Goal: Transaction & Acquisition: Purchase product/service

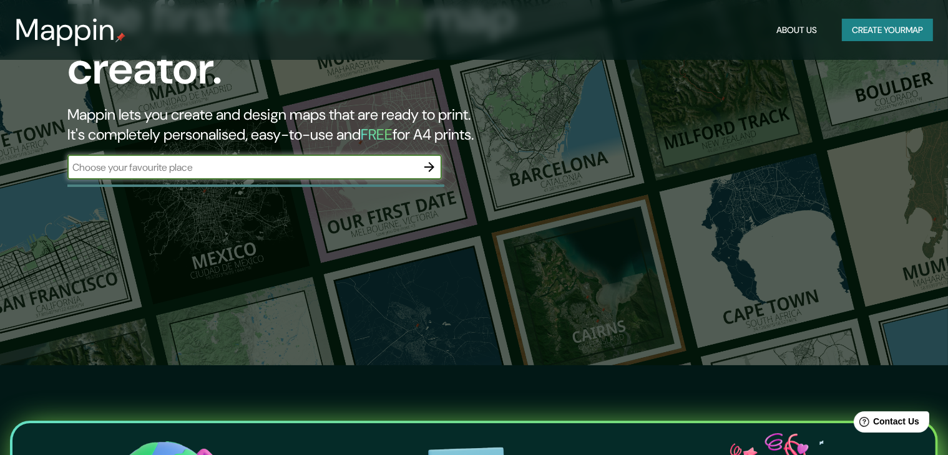
scroll to position [62, 0]
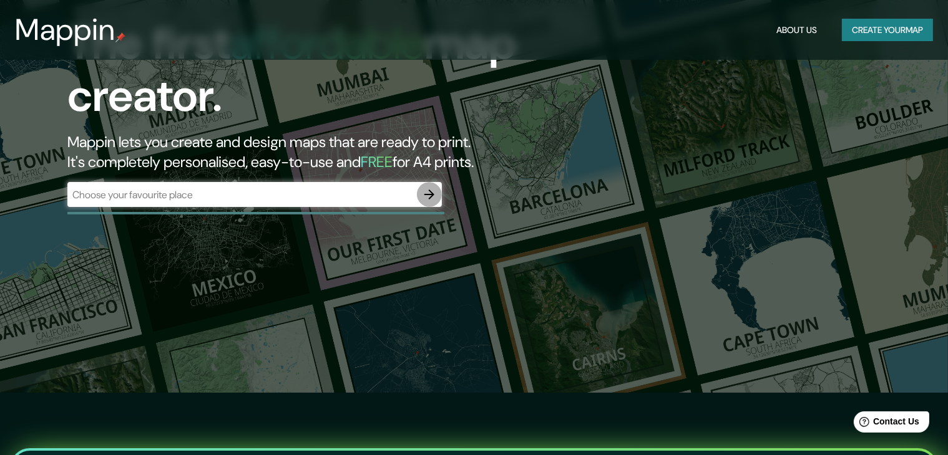
click at [425, 195] on icon "button" at bounding box center [429, 195] width 10 height 10
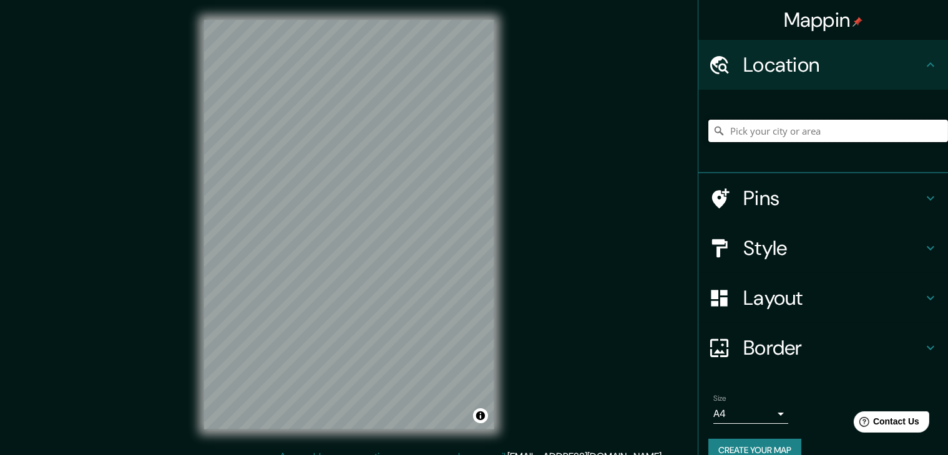
click at [734, 133] on input "Pick your city or area" at bounding box center [828, 131] width 240 height 22
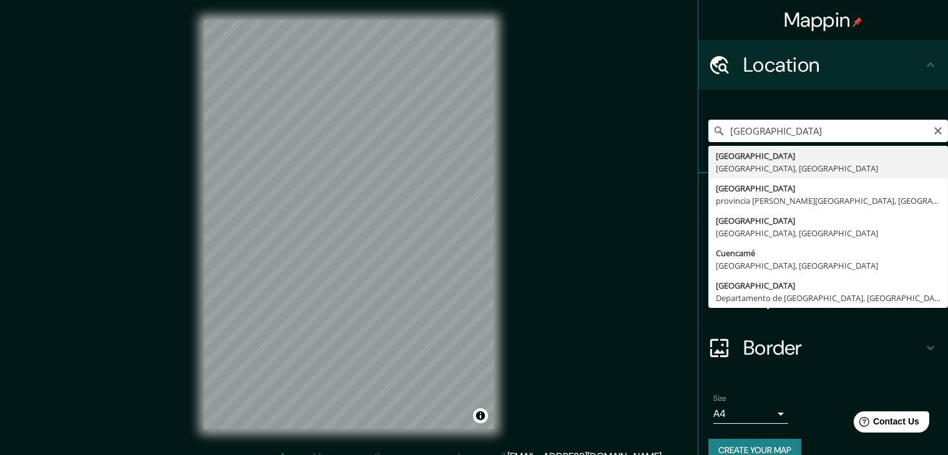
type input "[GEOGRAPHIC_DATA], [GEOGRAPHIC_DATA], [GEOGRAPHIC_DATA]"
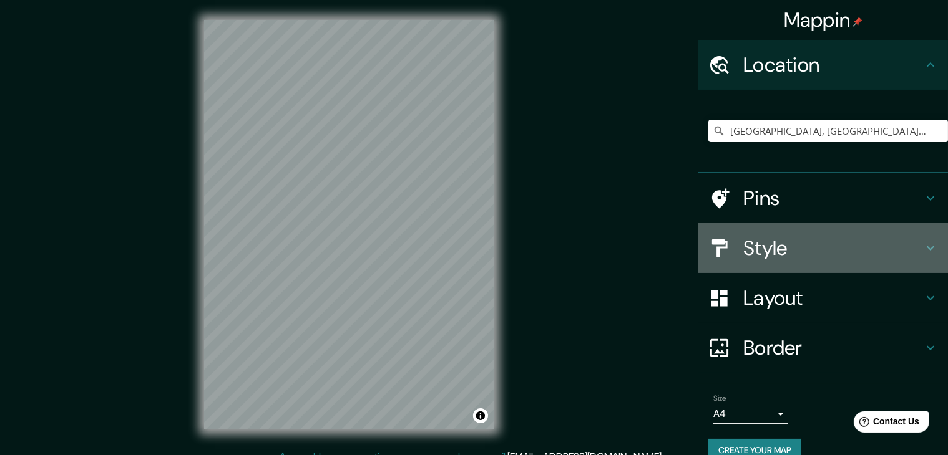
click at [749, 253] on h4 "Style" at bounding box center [833, 248] width 180 height 25
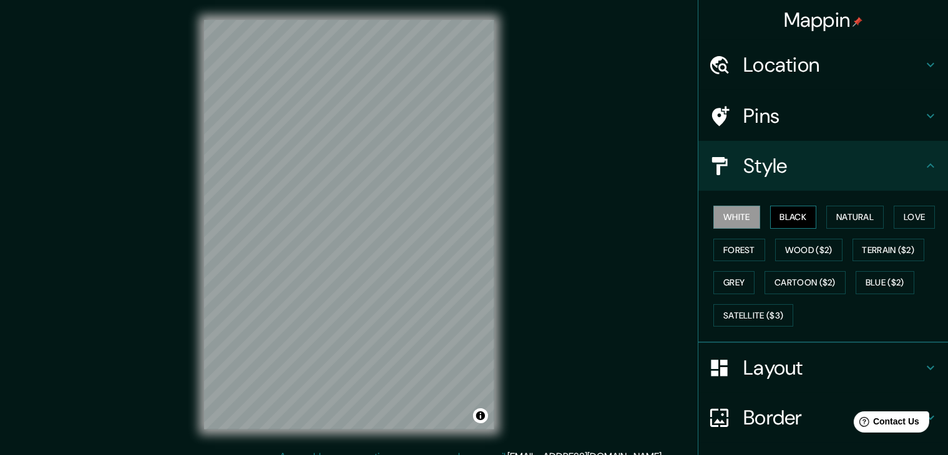
click at [783, 213] on button "Black" at bounding box center [793, 217] width 47 height 23
click at [844, 214] on button "Natural" at bounding box center [854, 217] width 57 height 23
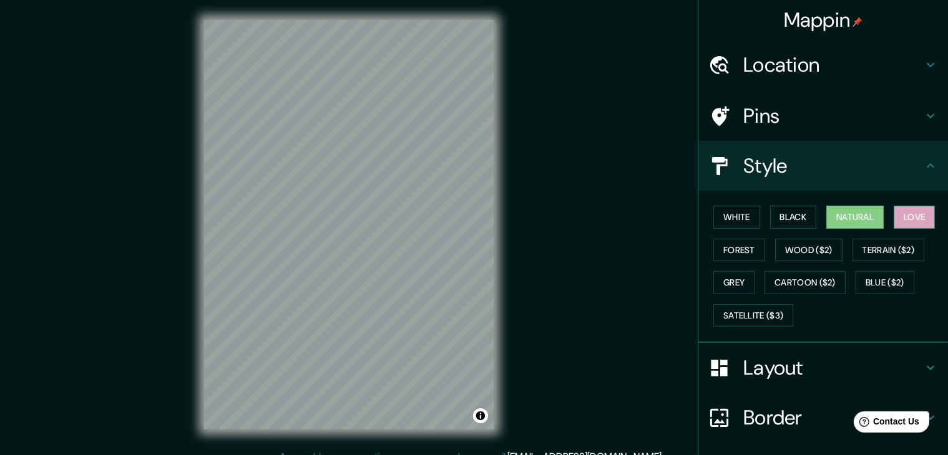
click at [901, 218] on button "Love" at bounding box center [913, 217] width 41 height 23
click at [741, 249] on button "Forest" at bounding box center [739, 250] width 52 height 23
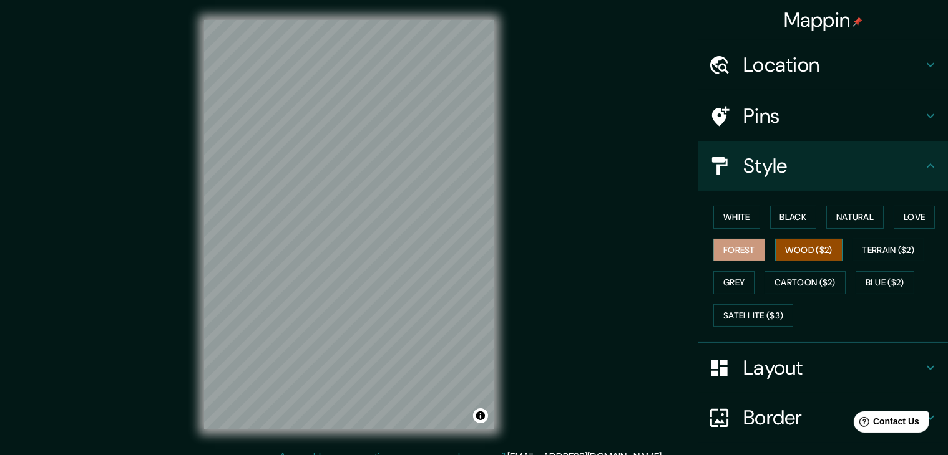
click at [790, 248] on button "Wood ($2)" at bounding box center [808, 250] width 67 height 23
click at [721, 273] on button "Grey" at bounding box center [733, 282] width 41 height 23
click at [721, 256] on button "Forest" at bounding box center [739, 250] width 52 height 23
click at [790, 210] on button "Black" at bounding box center [793, 217] width 47 height 23
click at [714, 250] on button "Forest" at bounding box center [739, 250] width 52 height 23
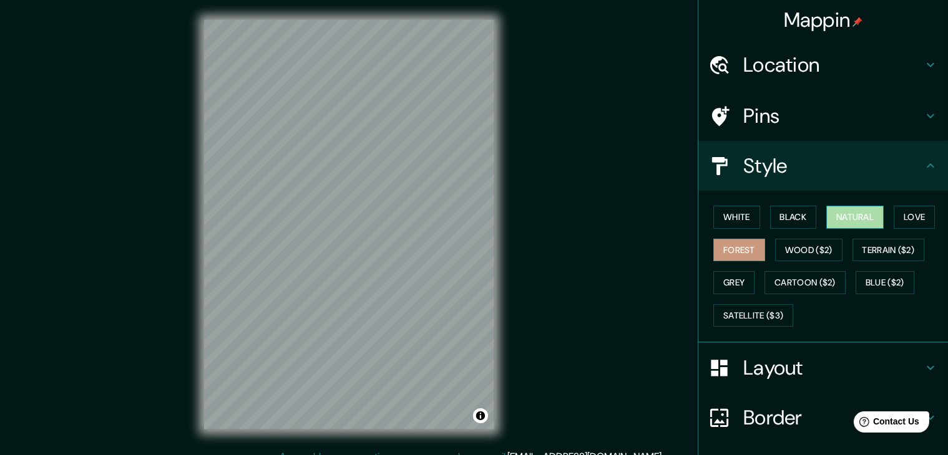
click at [841, 220] on button "Natural" at bounding box center [854, 217] width 57 height 23
click at [899, 216] on button "Love" at bounding box center [913, 217] width 41 height 23
click at [734, 247] on button "Forest" at bounding box center [739, 250] width 52 height 23
click at [719, 215] on button "White" at bounding box center [736, 217] width 47 height 23
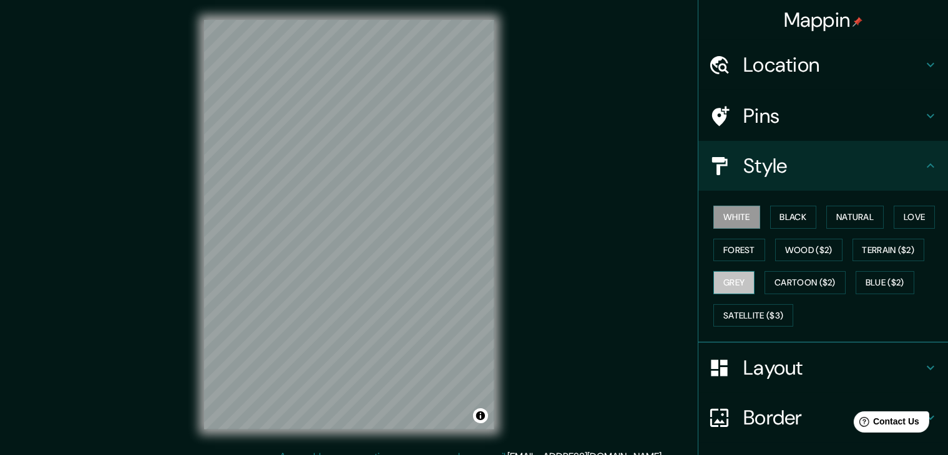
click at [730, 276] on button "Grey" at bounding box center [733, 282] width 41 height 23
click at [760, 117] on h4 "Pins" at bounding box center [833, 116] width 180 height 25
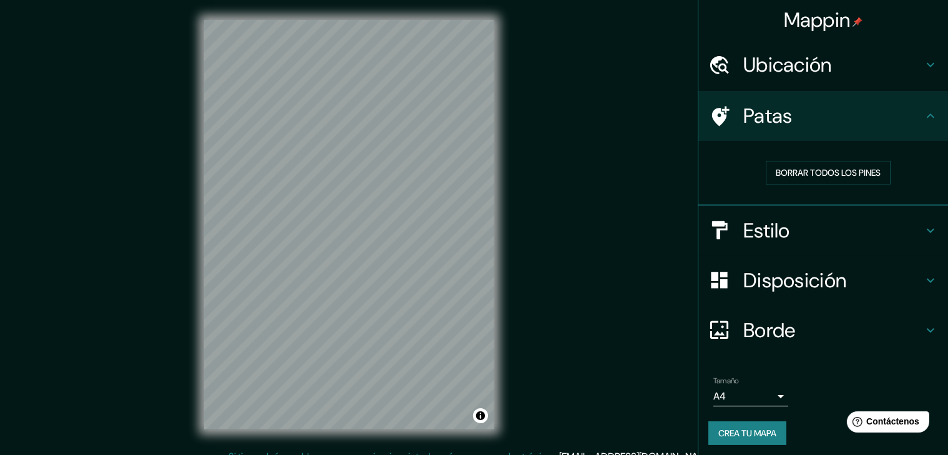
drag, startPoint x: 638, startPoint y: 303, endPoint x: 643, endPoint y: 298, distance: 7.1
click at [638, 303] on div "Mappin Ubicación Cuenca, Azuay, Ecuador Patas Borrar todos los pines Estilo Dis…" at bounding box center [474, 235] width 948 height 470
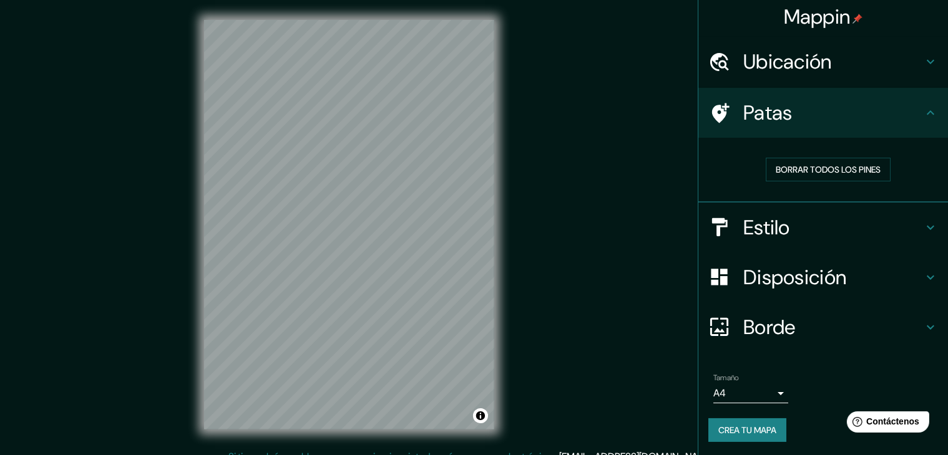
click at [759, 280] on font "Disposición" at bounding box center [794, 278] width 103 height 26
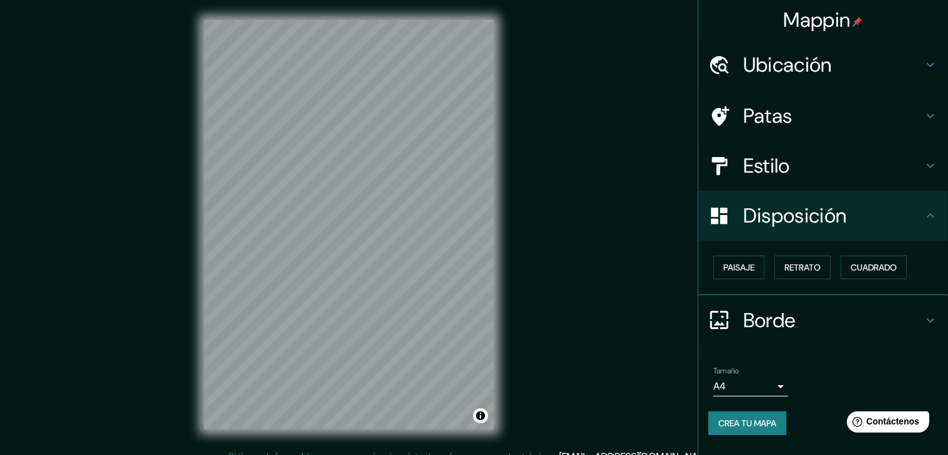
scroll to position [0, 0]
click at [741, 274] on font "Paisaje" at bounding box center [738, 268] width 31 height 16
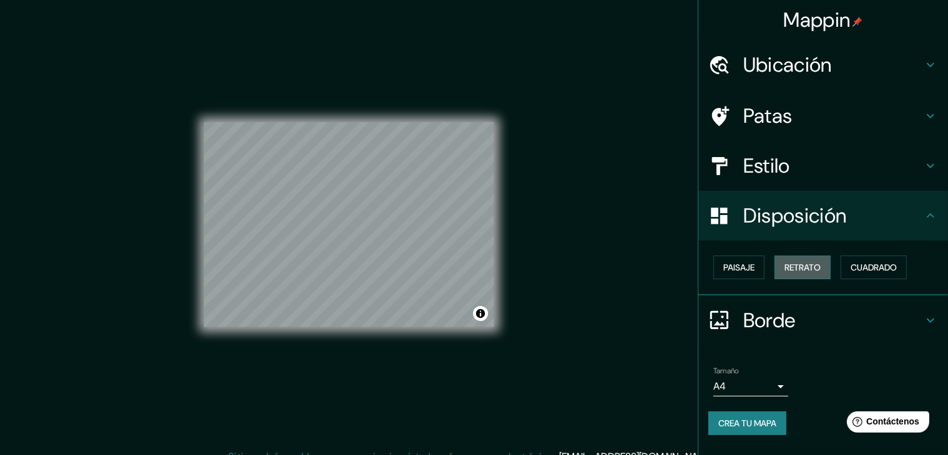
click at [806, 271] on font "Retrato" at bounding box center [802, 267] width 36 height 11
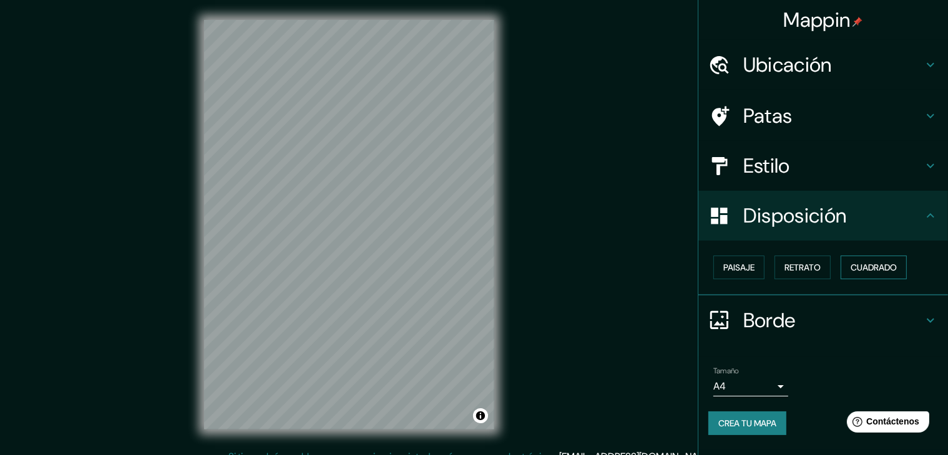
click at [882, 268] on font "Cuadrado" at bounding box center [873, 267] width 46 height 11
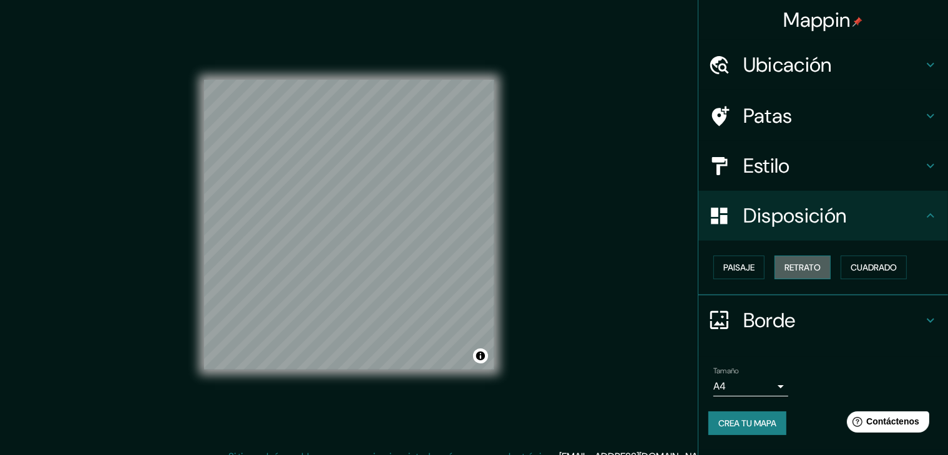
click at [808, 278] on button "Retrato" at bounding box center [802, 268] width 56 height 24
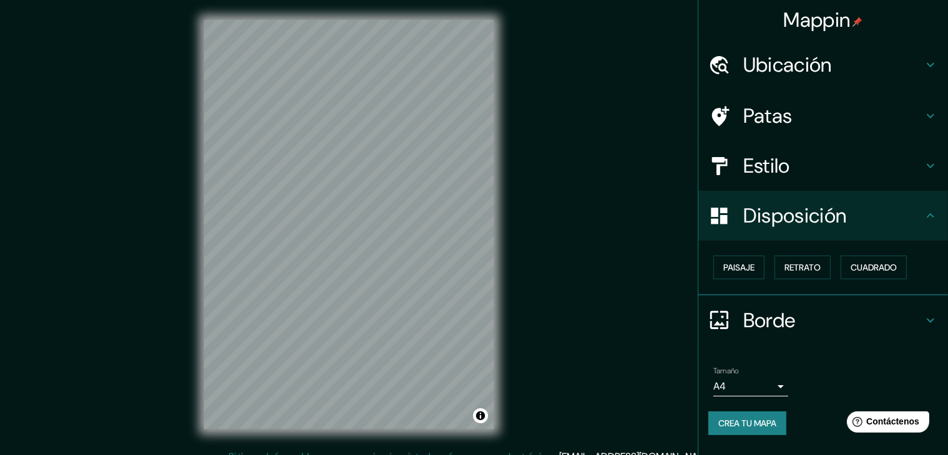
click at [752, 327] on font "Borde" at bounding box center [769, 321] width 52 height 26
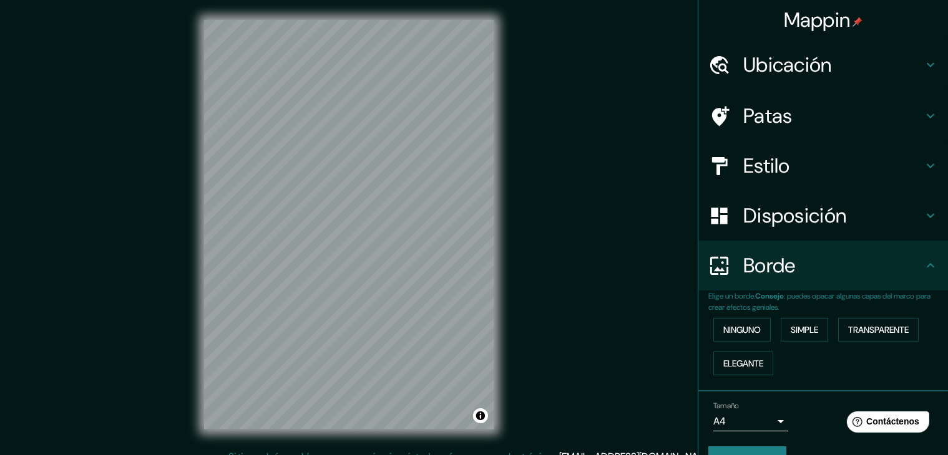
click at [757, 220] on font "Disposición" at bounding box center [794, 216] width 103 height 26
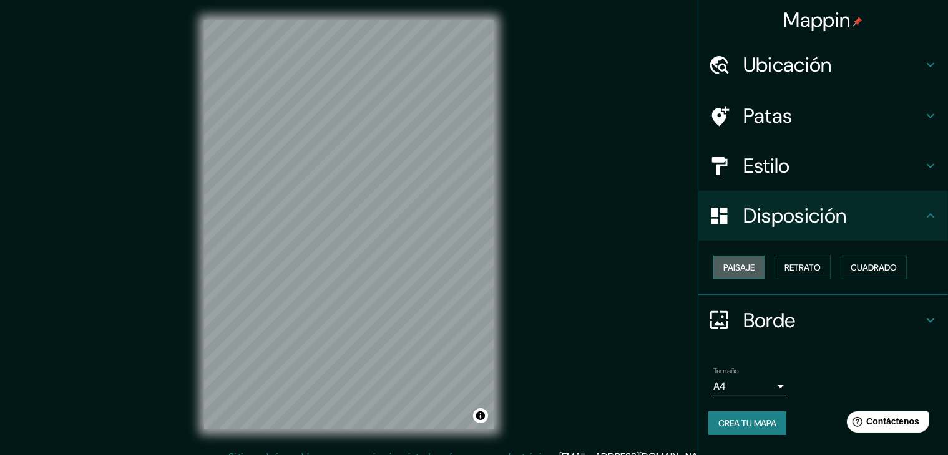
click at [753, 268] on font "Paisaje" at bounding box center [738, 267] width 31 height 11
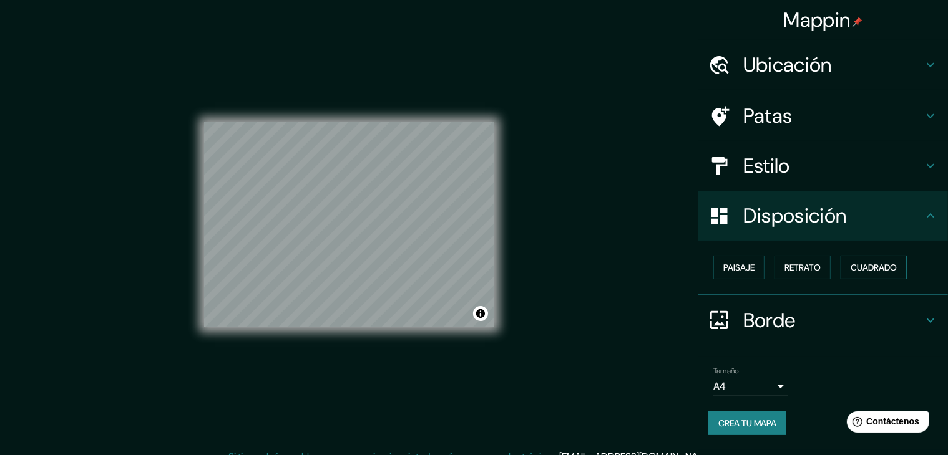
click at [865, 268] on font "Cuadrado" at bounding box center [873, 267] width 46 height 11
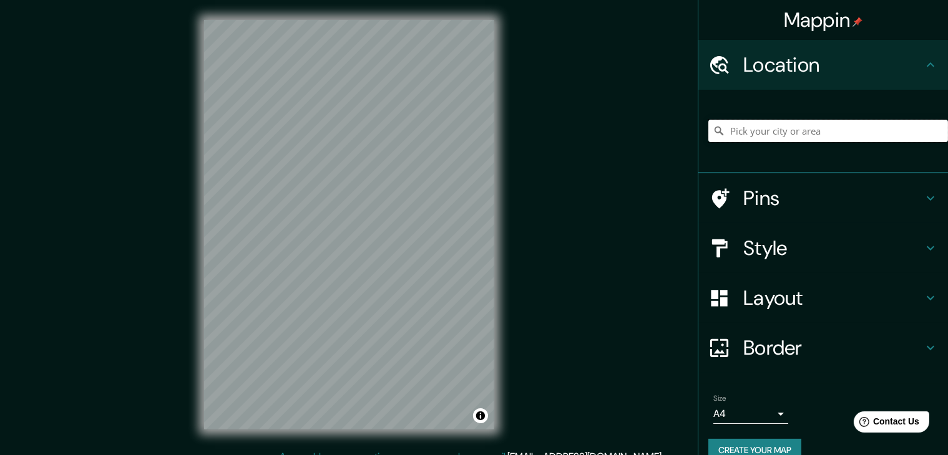
click at [758, 136] on input "Pick your city or area" at bounding box center [828, 131] width 240 height 22
type input "[GEOGRAPHIC_DATA], [GEOGRAPHIC_DATA], [GEOGRAPHIC_DATA]"
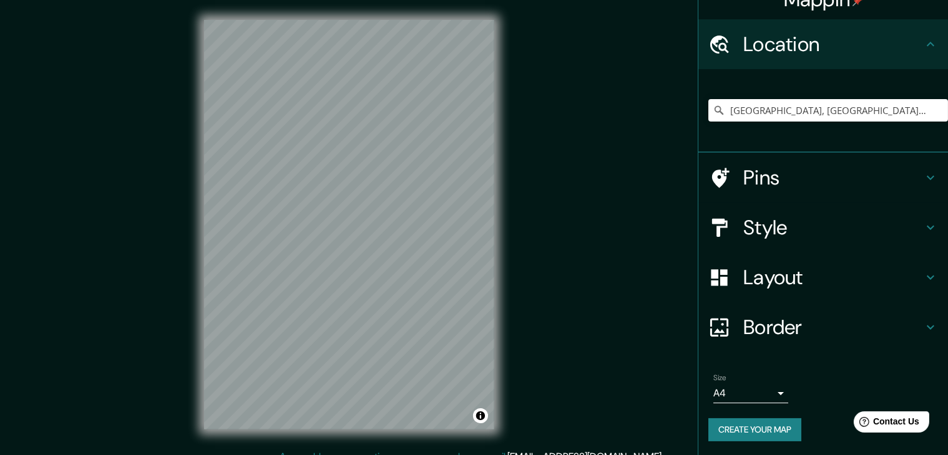
scroll to position [21, 0]
click at [764, 392] on body "Mappin Location [GEOGRAPHIC_DATA], [GEOGRAPHIC_DATA], [GEOGRAPHIC_DATA] [GEOGRA…" at bounding box center [474, 227] width 948 height 455
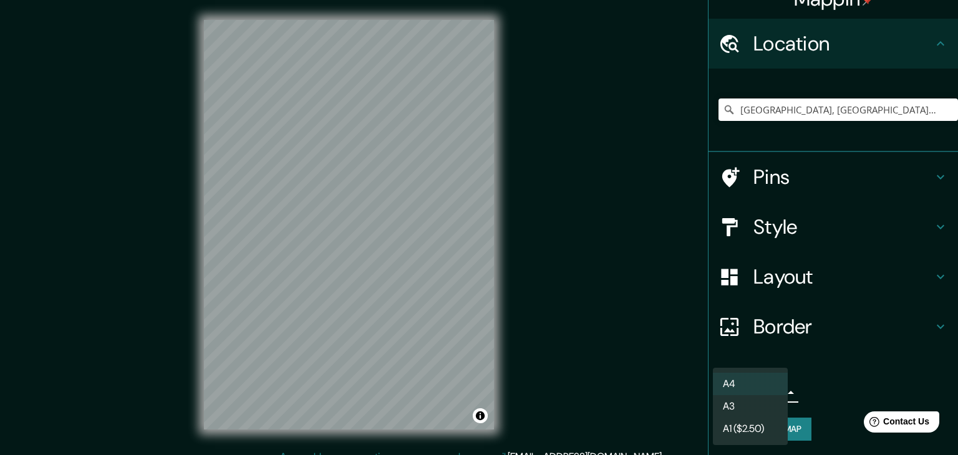
click at [852, 366] on div at bounding box center [479, 227] width 958 height 455
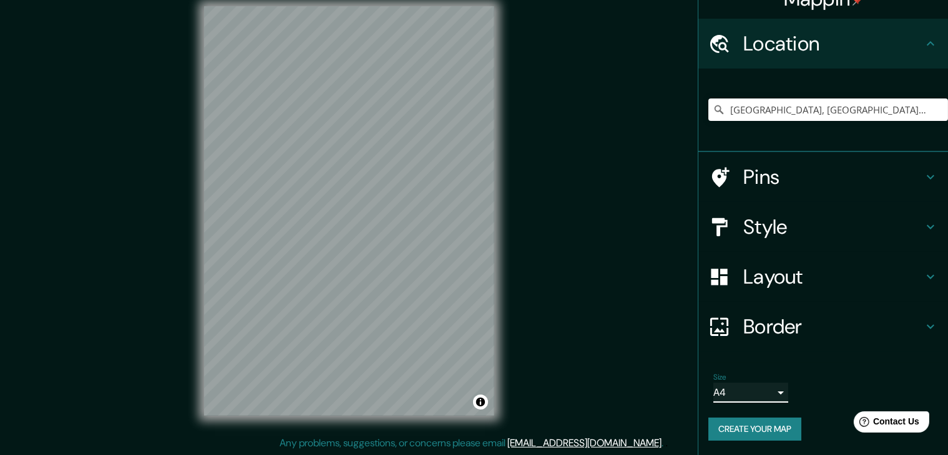
scroll to position [14, 0]
click at [762, 333] on h4 "Border" at bounding box center [833, 326] width 180 height 25
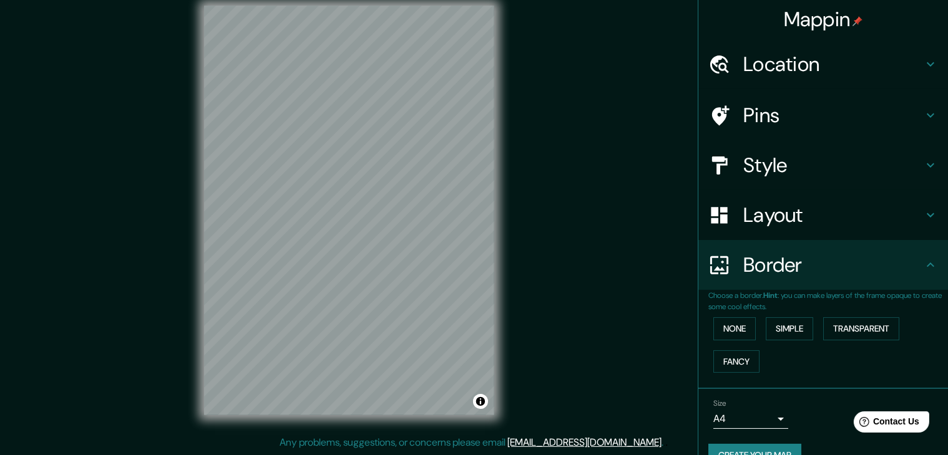
scroll to position [0, 0]
click at [754, 222] on h4 "Layout" at bounding box center [833, 215] width 180 height 25
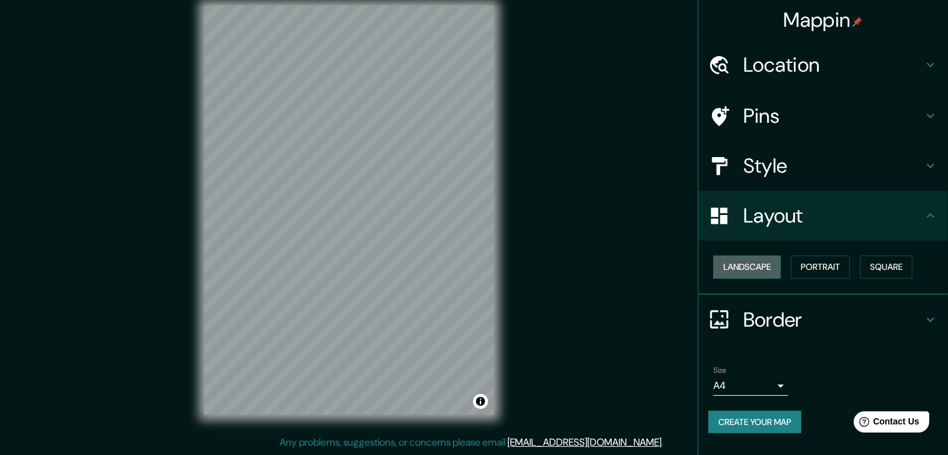
click at [739, 271] on button "Landscape" at bounding box center [746, 267] width 67 height 23
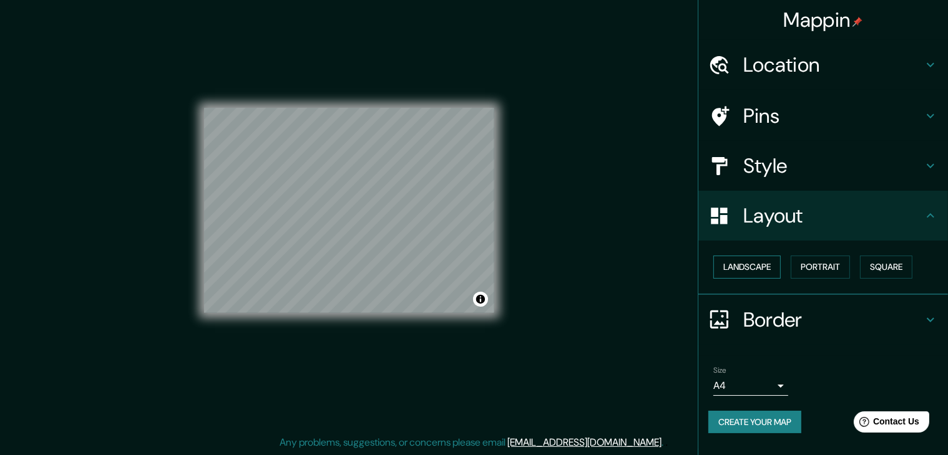
click at [764, 276] on button "Landscape" at bounding box center [746, 267] width 67 height 23
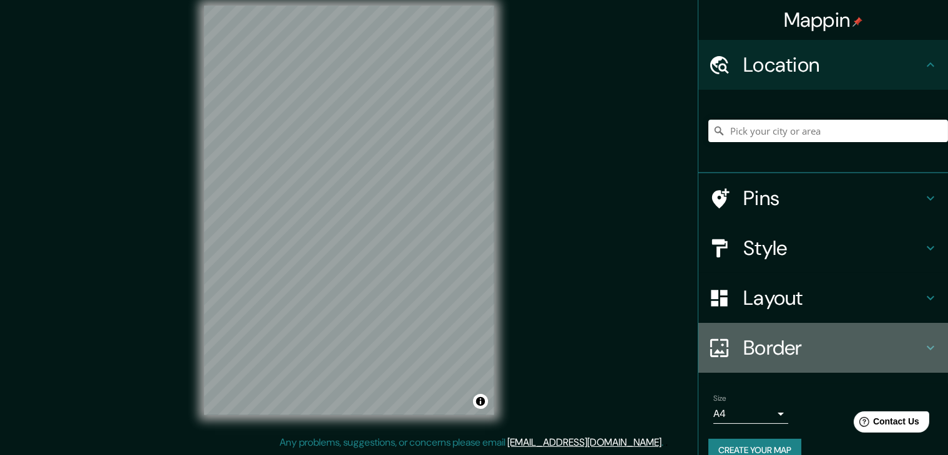
click at [764, 356] on h4 "Border" at bounding box center [833, 348] width 180 height 25
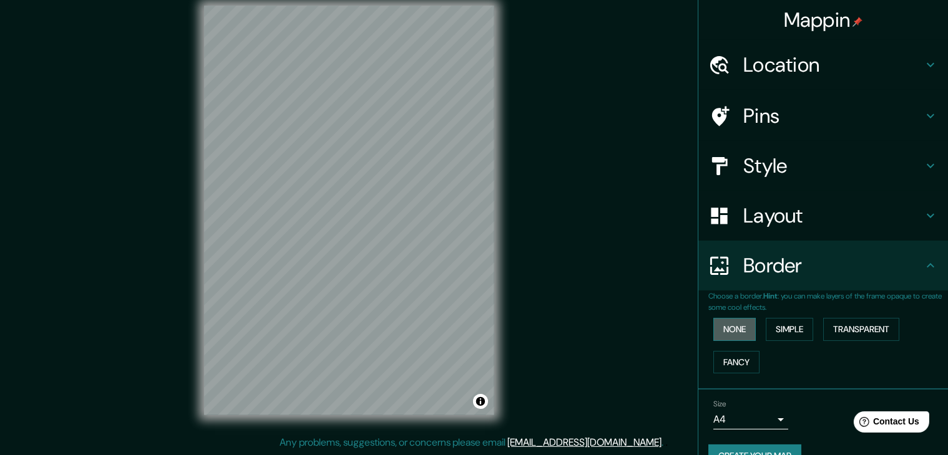
click at [724, 331] on button "None" at bounding box center [734, 329] width 42 height 23
click at [772, 329] on button "Simple" at bounding box center [789, 329] width 47 height 23
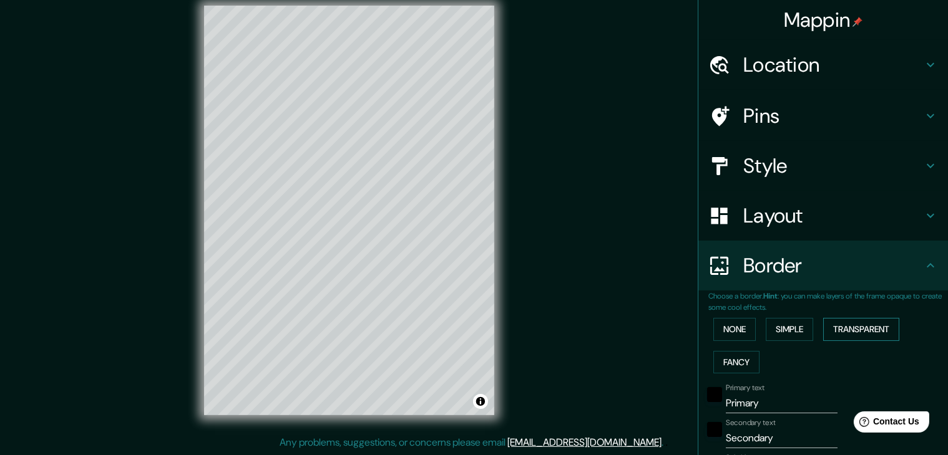
click at [860, 333] on button "Transparent" at bounding box center [861, 329] width 76 height 23
click at [299, 355] on div at bounding box center [298, 353] width 10 height 10
click at [716, 370] on button "Fancy" at bounding box center [736, 362] width 46 height 23
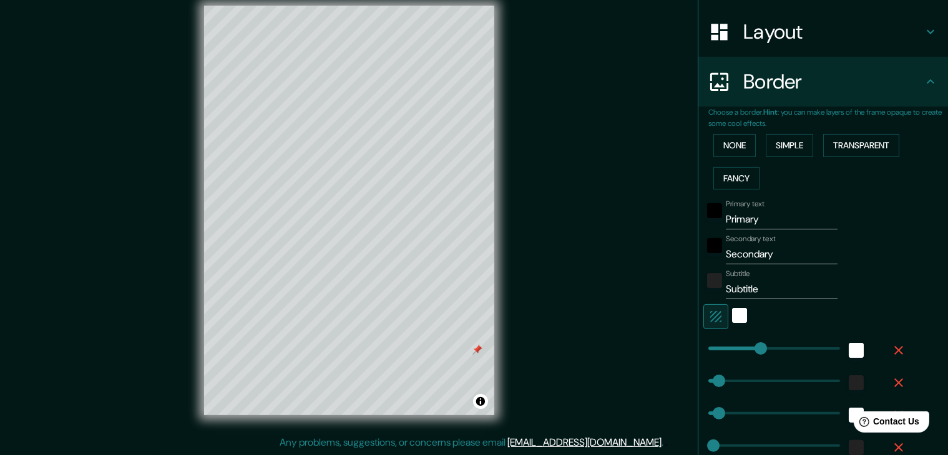
scroll to position [187, 0]
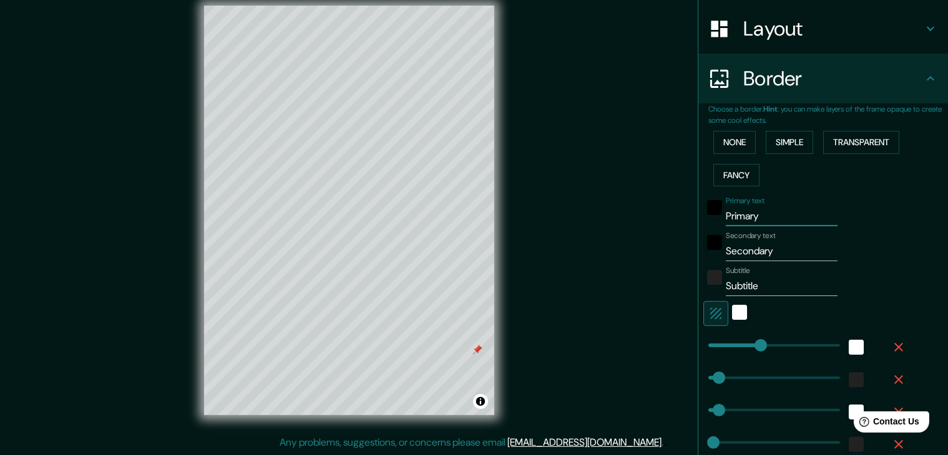
drag, startPoint x: 764, startPoint y: 223, endPoint x: 588, endPoint y: 231, distance: 176.7
click at [588, 231] on div "Mappin Location Pins Style Layout Border Choose a border. Hint : you can make l…" at bounding box center [474, 221] width 948 height 470
type input "C"
type input "37"
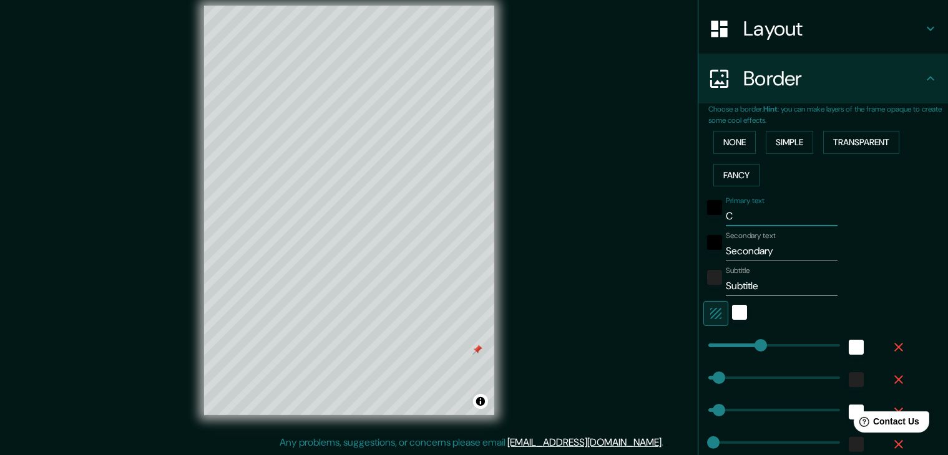
type input "19"
type input "CU"
type input "37"
type input "19"
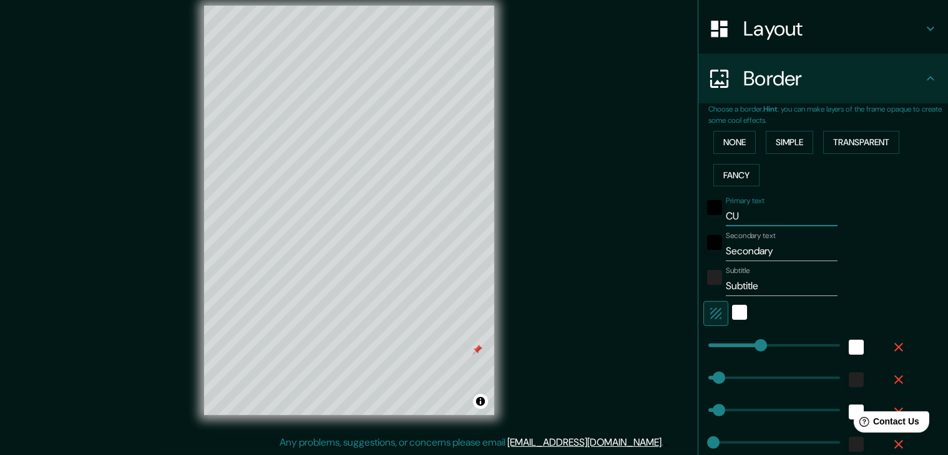
type input "CUE"
type input "37"
type input "19"
type input "[PERSON_NAME]"
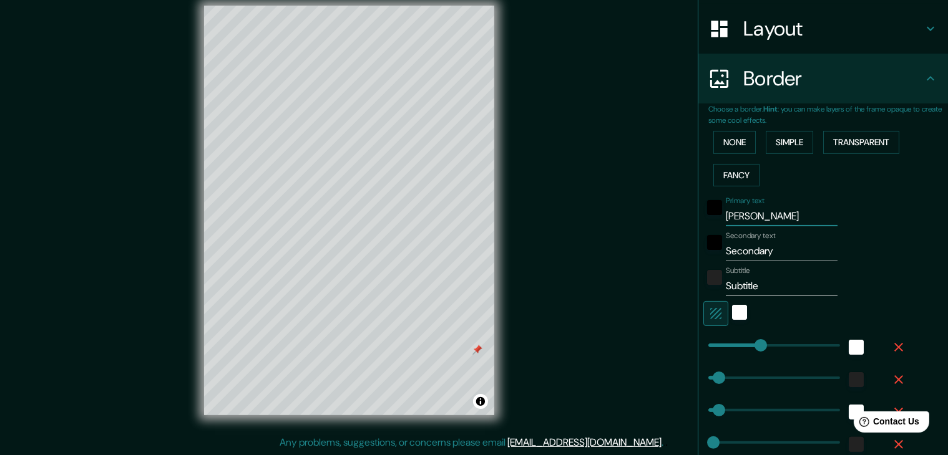
type input "37"
type input "19"
type input "CUENC"
type input "37"
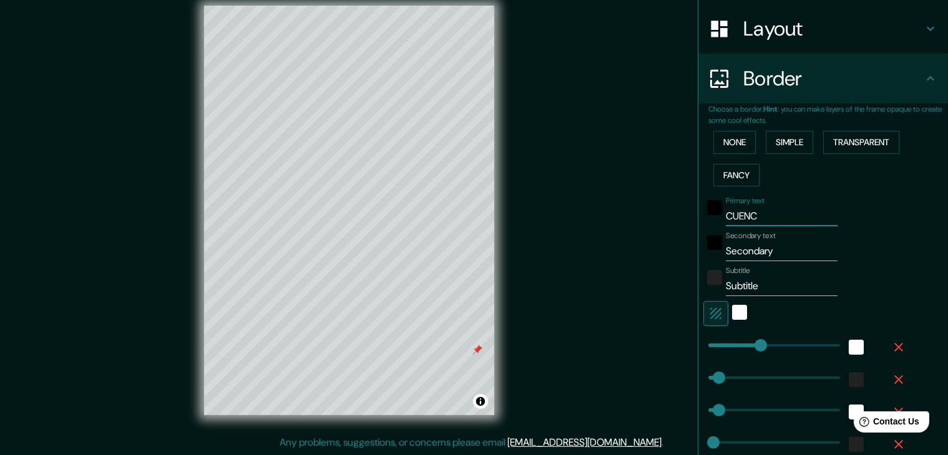
type input "37"
type input "19"
type input "[GEOGRAPHIC_DATA]"
type input "37"
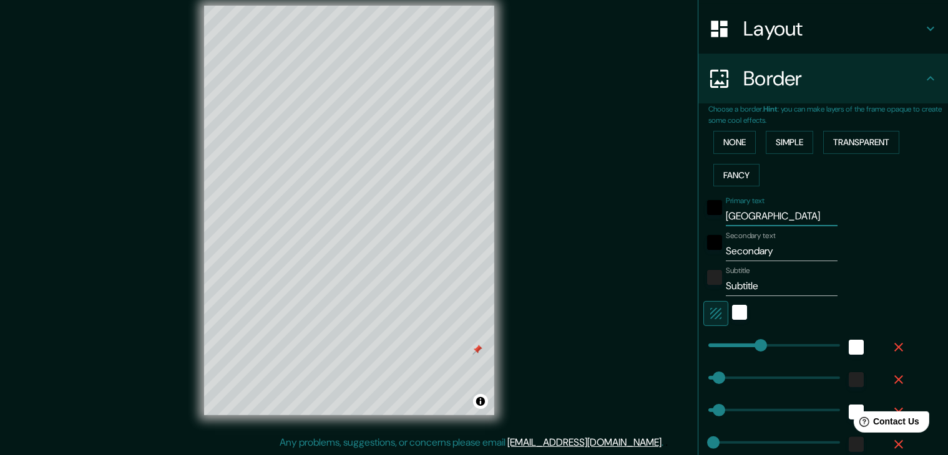
type input "19"
type input "[GEOGRAPHIC_DATA]"
drag, startPoint x: 778, startPoint y: 251, endPoint x: 693, endPoint y: 256, distance: 85.7
click at [703, 256] on div "Secondary text Secondary" at bounding box center [805, 246] width 205 height 30
type input "37"
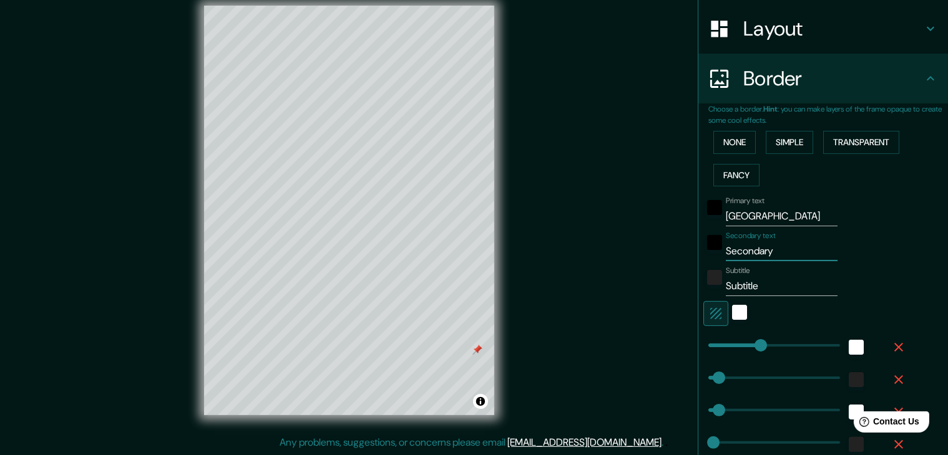
type input "37"
type input "19"
drag, startPoint x: 769, startPoint y: 280, endPoint x: 701, endPoint y: 285, distance: 67.6
click at [703, 285] on div "Subtitle Subtitle" at bounding box center [805, 281] width 205 height 30
type input "37"
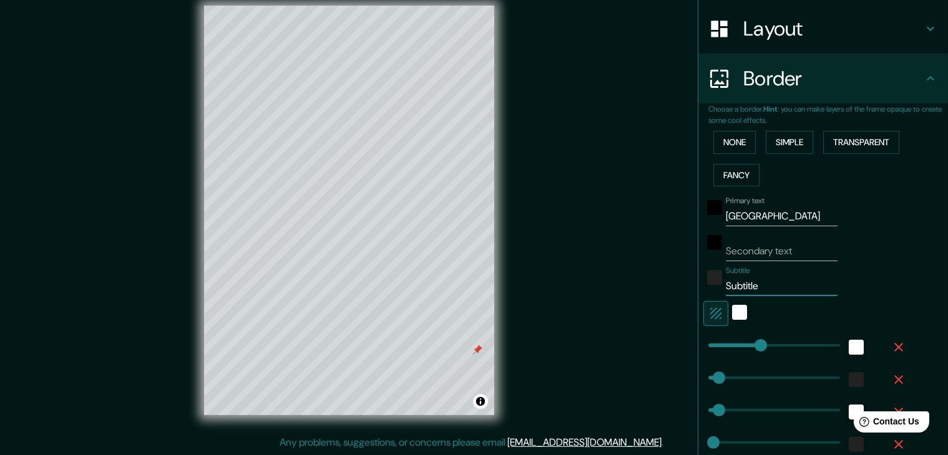
type input "37"
type input "19"
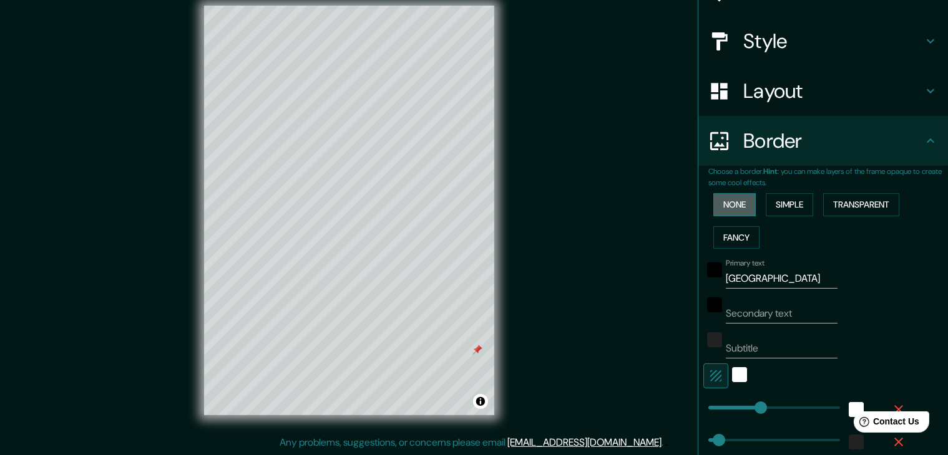
click at [719, 193] on button "None" at bounding box center [734, 204] width 42 height 23
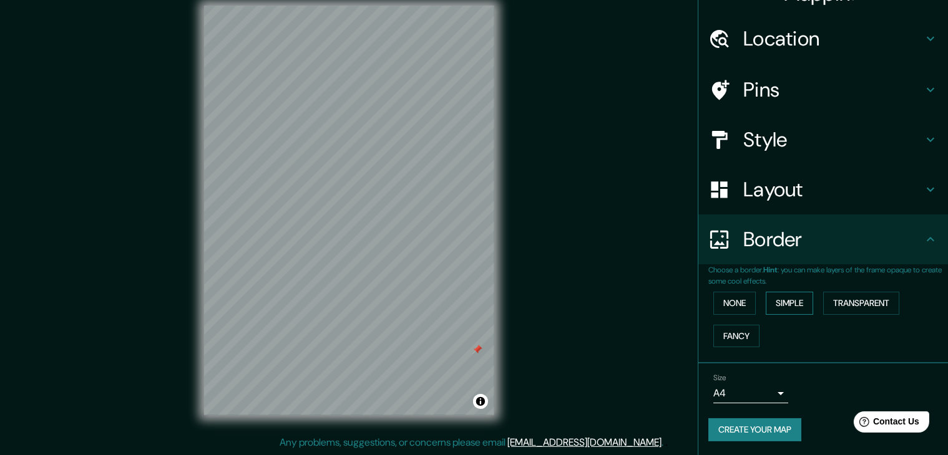
click at [790, 301] on button "Simple" at bounding box center [789, 303] width 47 height 23
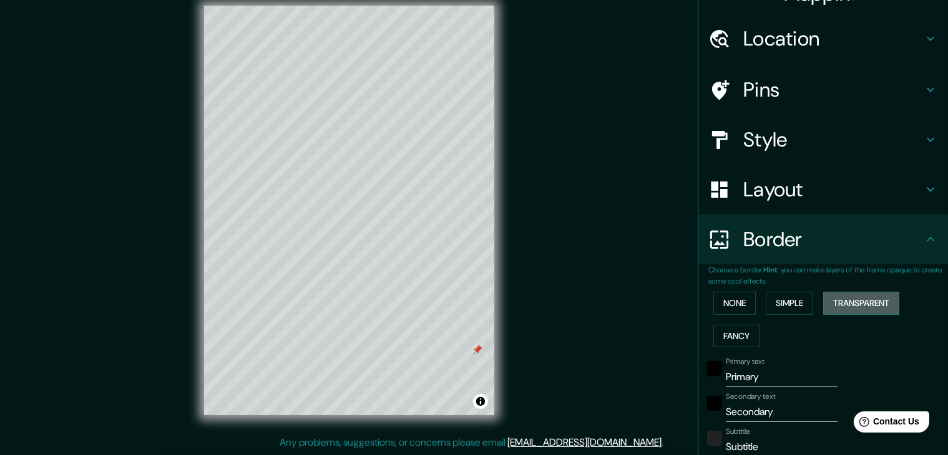
click at [863, 297] on button "Transparent" at bounding box center [861, 303] width 76 height 23
click at [729, 338] on button "Fancy" at bounding box center [736, 336] width 46 height 23
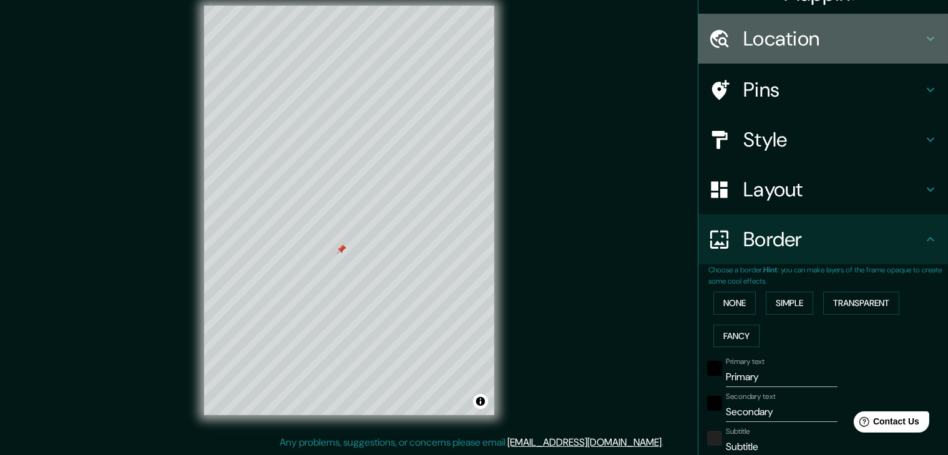
click at [786, 39] on h4 "Location" at bounding box center [833, 38] width 180 height 25
type input "37"
type input "19"
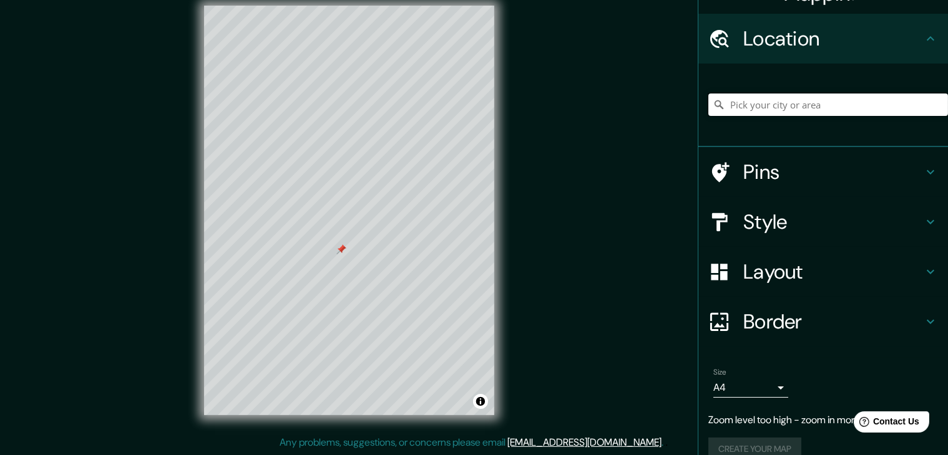
click at [769, 104] on input "Pick your city or area" at bounding box center [828, 105] width 240 height 22
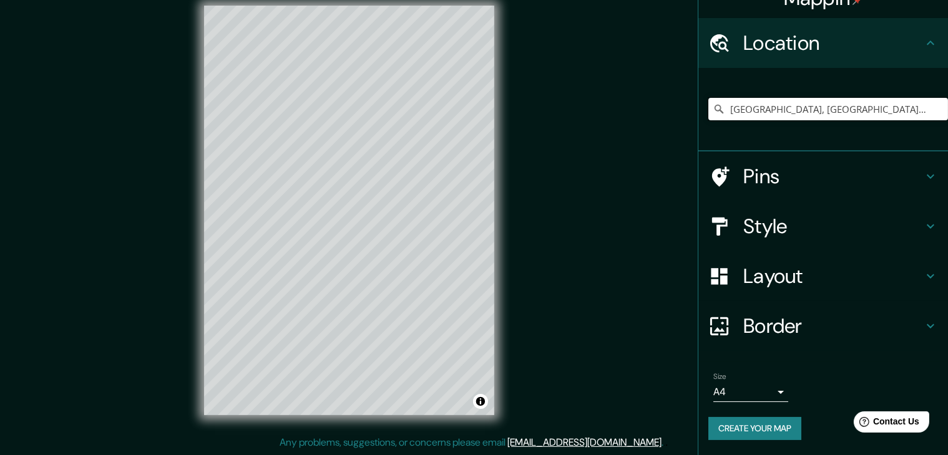
scroll to position [21, 0]
type input "[GEOGRAPHIC_DATA], [GEOGRAPHIC_DATA], [GEOGRAPHIC_DATA]"
click at [751, 336] on h4 "Border" at bounding box center [833, 326] width 180 height 25
type input "37"
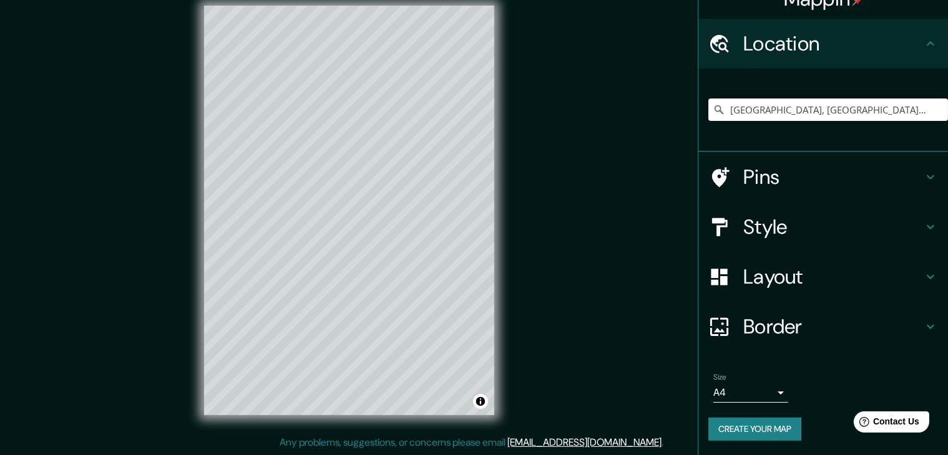
type input "19"
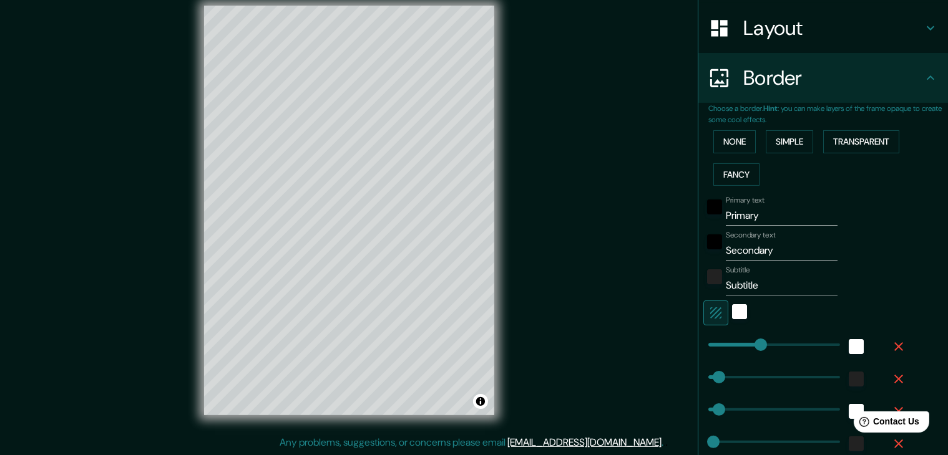
scroll to position [208, 0]
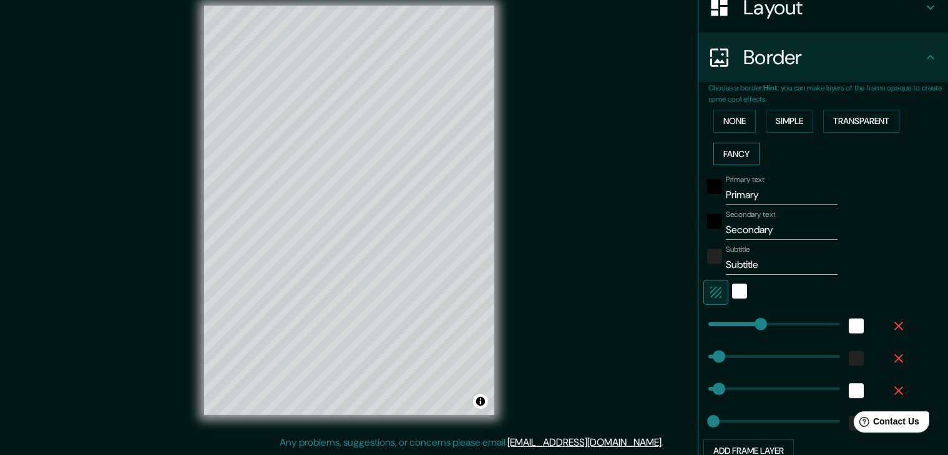
click at [744, 152] on button "Fancy" at bounding box center [736, 154] width 46 height 23
type input "37"
type input "19"
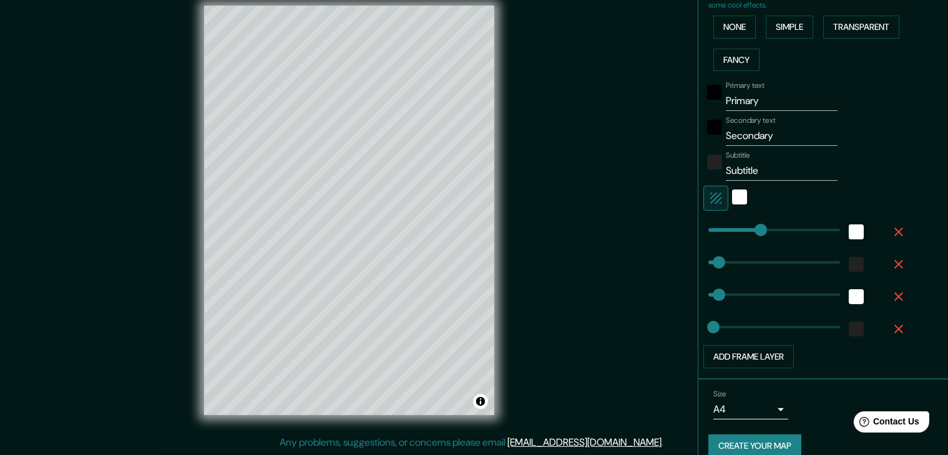
scroll to position [318, 0]
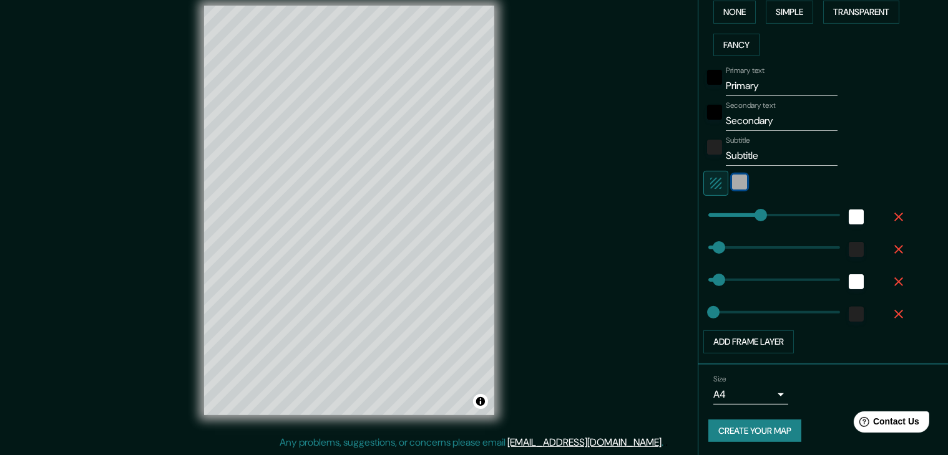
click at [732, 182] on div "white" at bounding box center [739, 182] width 15 height 15
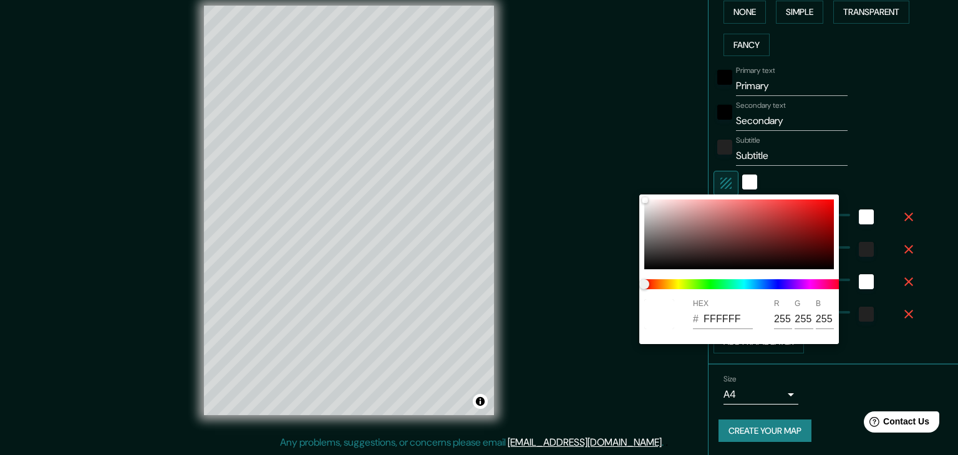
click at [719, 181] on div at bounding box center [479, 227] width 958 height 455
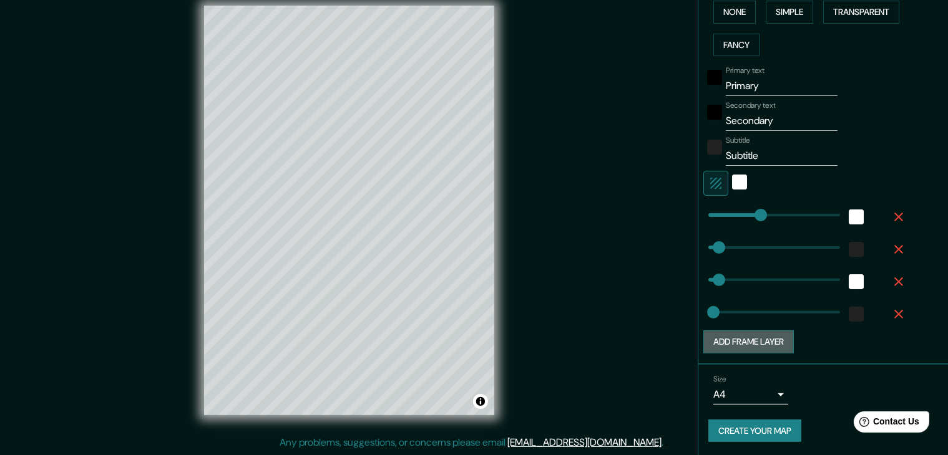
click at [746, 344] on button "Add frame layer" at bounding box center [748, 342] width 90 height 23
type input "37"
type input "19"
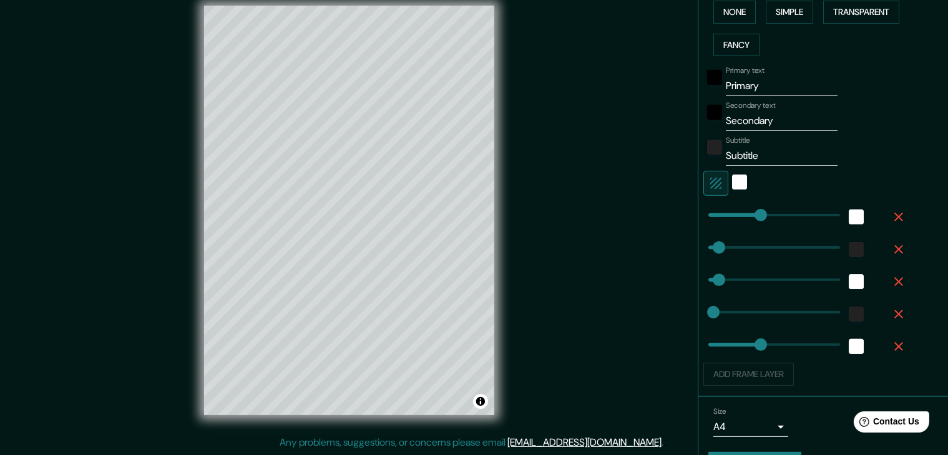
click at [743, 372] on div "Add frame layer" at bounding box center [805, 374] width 205 height 23
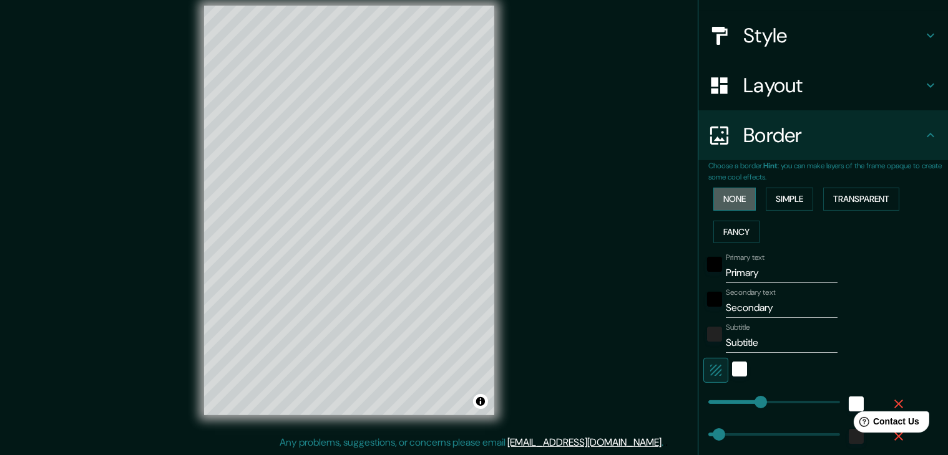
click at [721, 201] on button "None" at bounding box center [734, 199] width 42 height 23
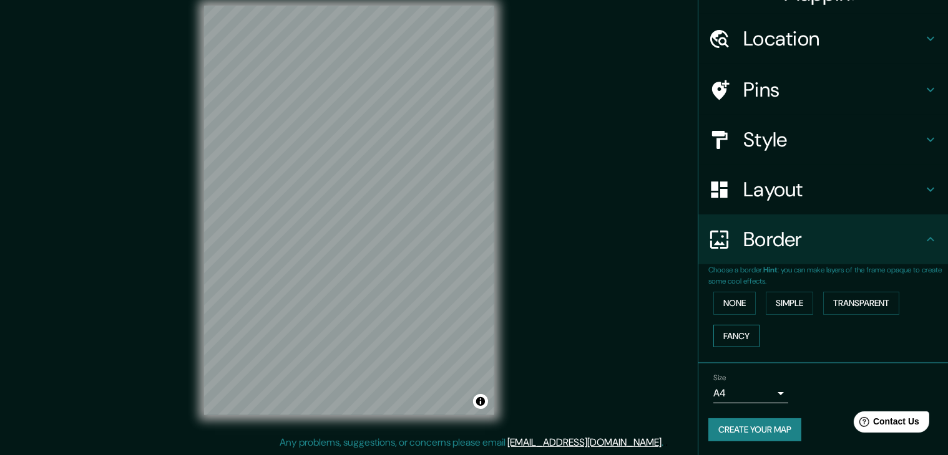
click at [725, 327] on button "Fancy" at bounding box center [736, 336] width 46 height 23
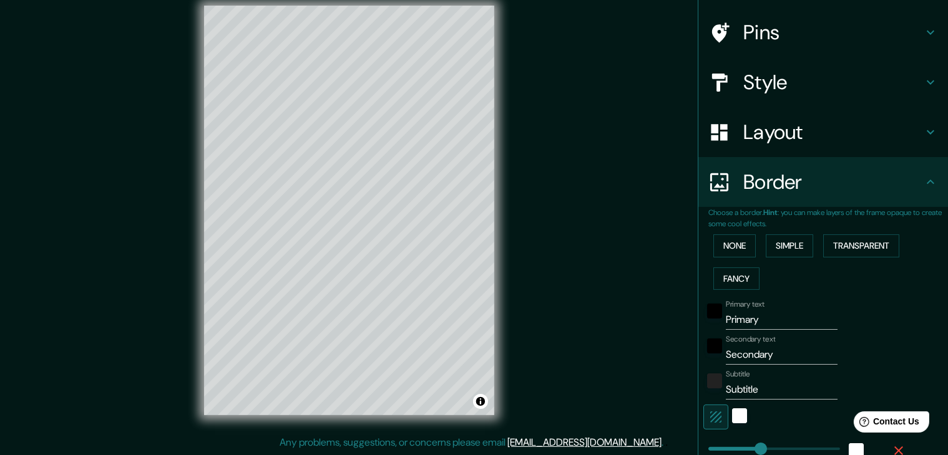
scroll to position [89, 0]
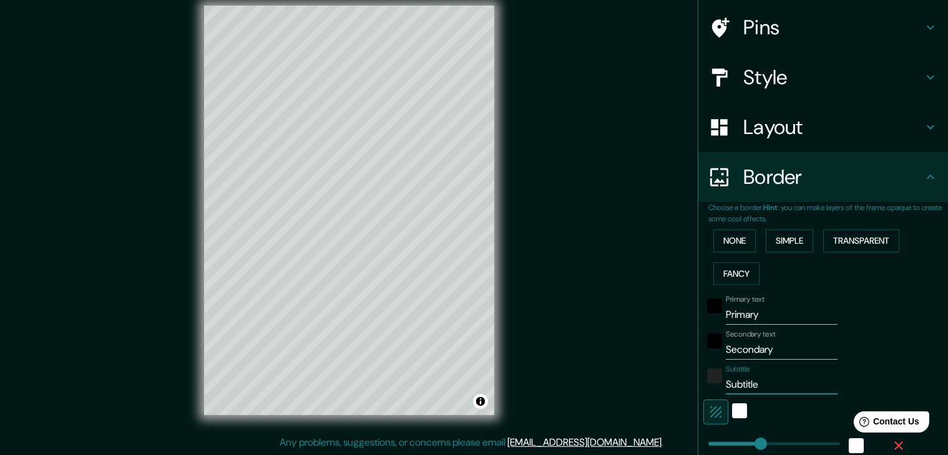
drag, startPoint x: 741, startPoint y: 384, endPoint x: 688, endPoint y: 381, distance: 53.1
click at [698, 381] on div "Choose a border. Hint : you can make layers of the frame opaque to create some …" at bounding box center [823, 398] width 250 height 392
type input "37"
type input "19"
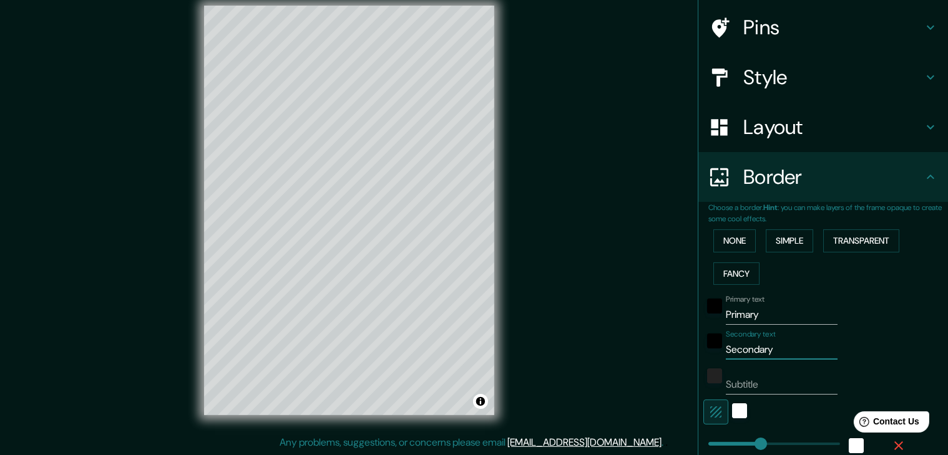
drag, startPoint x: 779, startPoint y: 347, endPoint x: 693, endPoint y: 350, distance: 85.5
click at [703, 350] on div "Secondary text Secondary" at bounding box center [805, 345] width 205 height 30
type input "37"
type input "19"
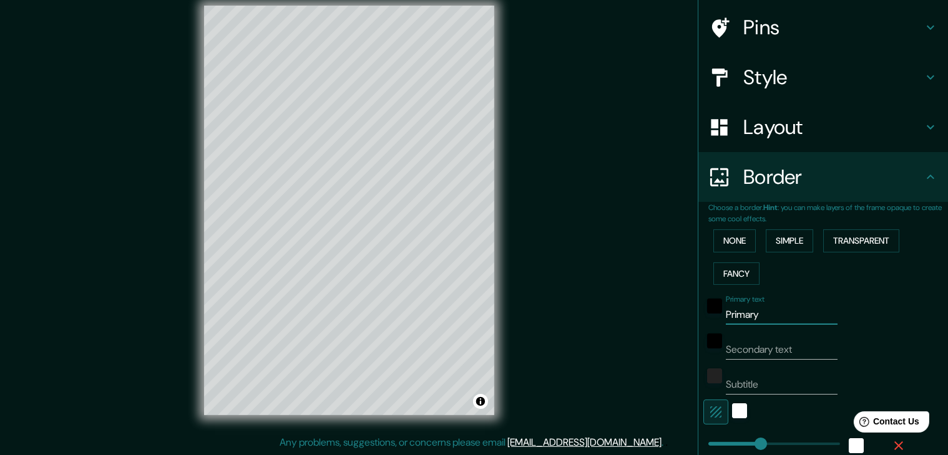
type input "P"
drag, startPoint x: 754, startPoint y: 317, endPoint x: 712, endPoint y: 316, distance: 41.8
click at [712, 316] on div "Primary text P" at bounding box center [805, 310] width 205 height 30
type input "37"
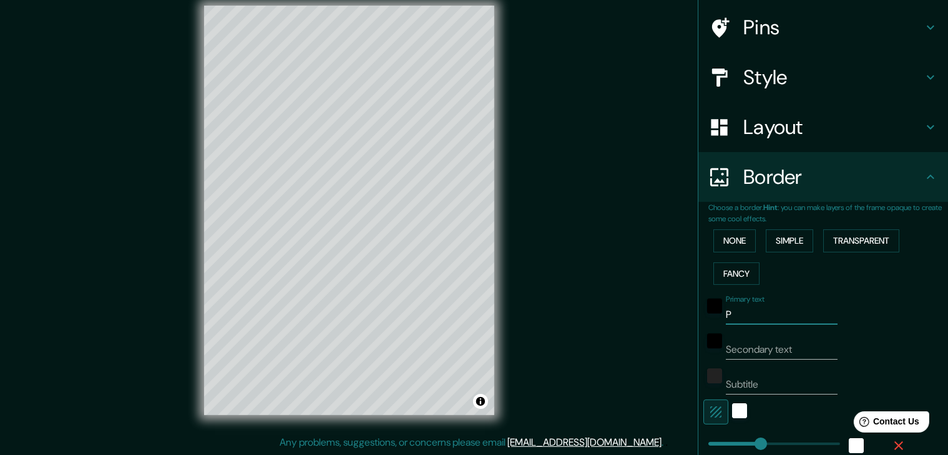
type input "19"
type input "C"
type input "37"
type input "19"
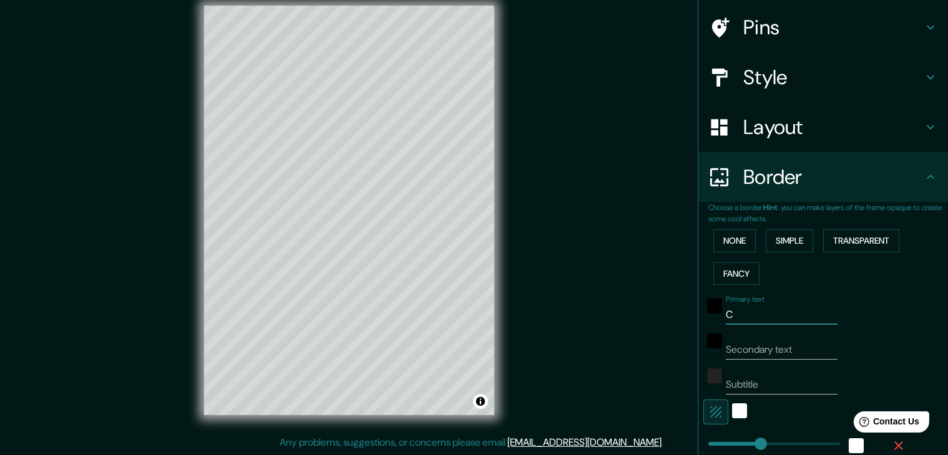
type input "CU"
type input "37"
type input "19"
type input "CUE"
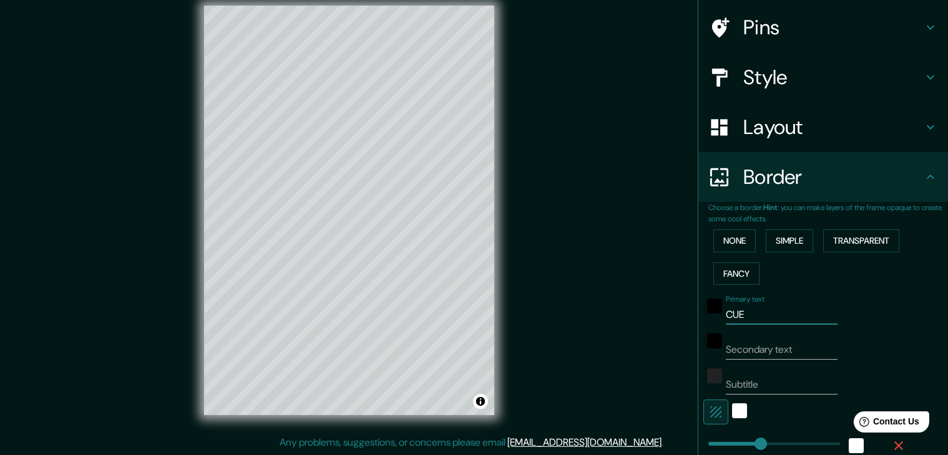
type input "37"
type input "19"
type input "[PERSON_NAME]"
type input "37"
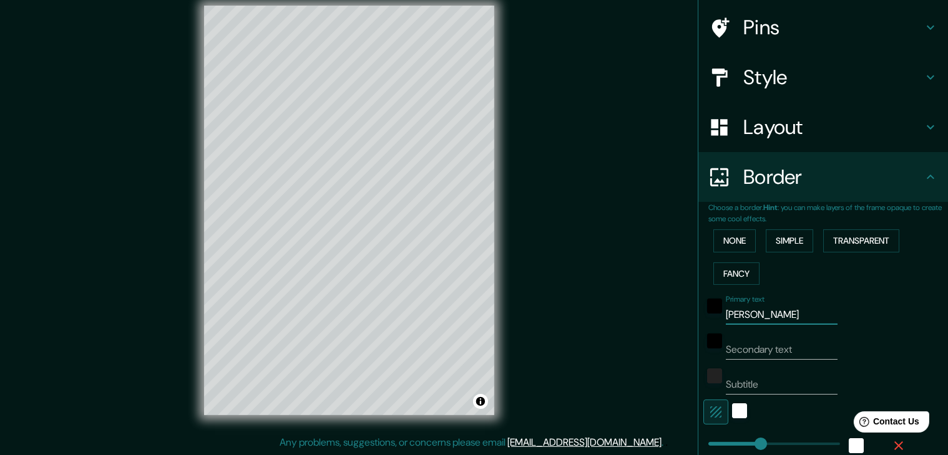
type input "37"
type input "19"
type input "[GEOGRAPHIC_DATA]"
type input "37"
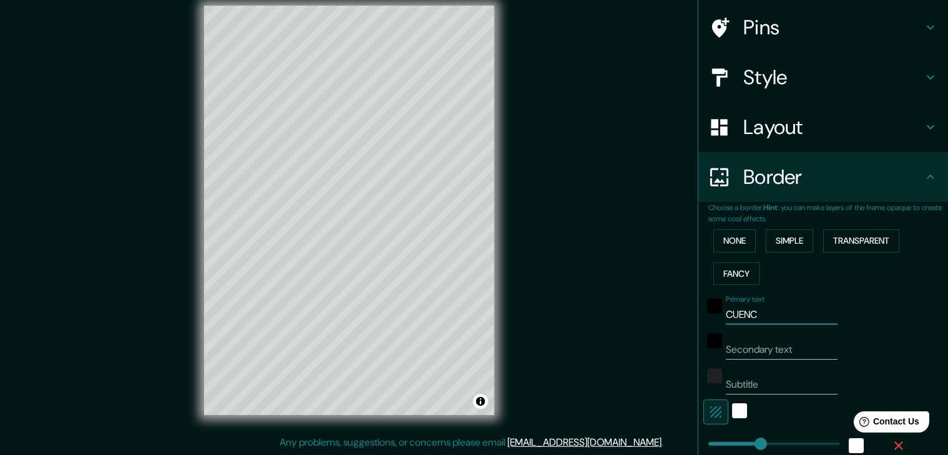
type input "19"
type input "[GEOGRAPHIC_DATA]"
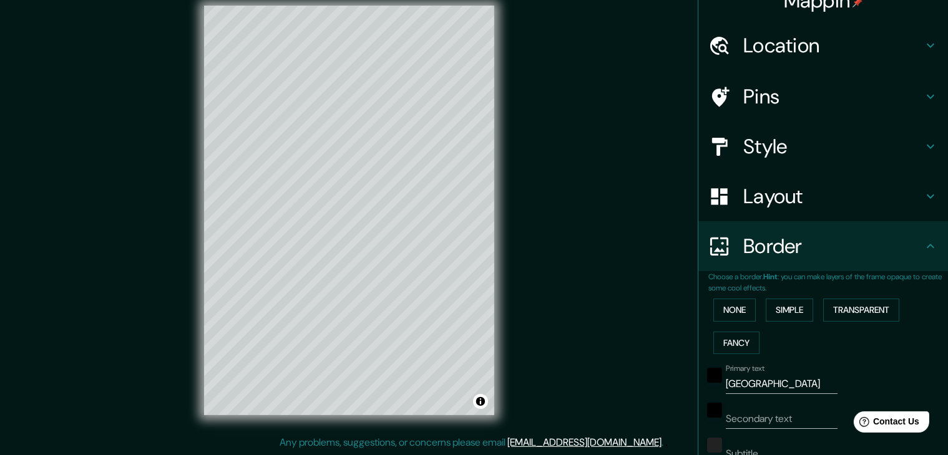
scroll to position [0, 0]
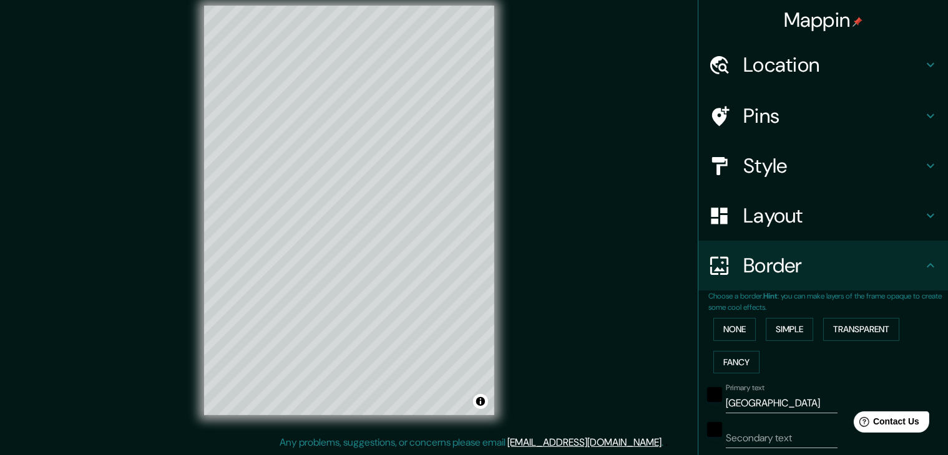
click at [762, 210] on h4 "Layout" at bounding box center [833, 215] width 180 height 25
type input "37"
type input "19"
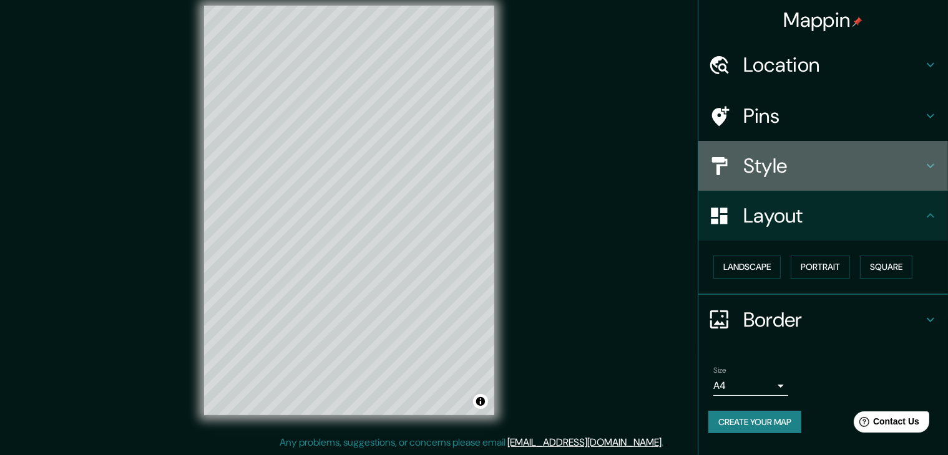
click at [776, 169] on h4 "Style" at bounding box center [833, 165] width 180 height 25
type input "37"
type input "19"
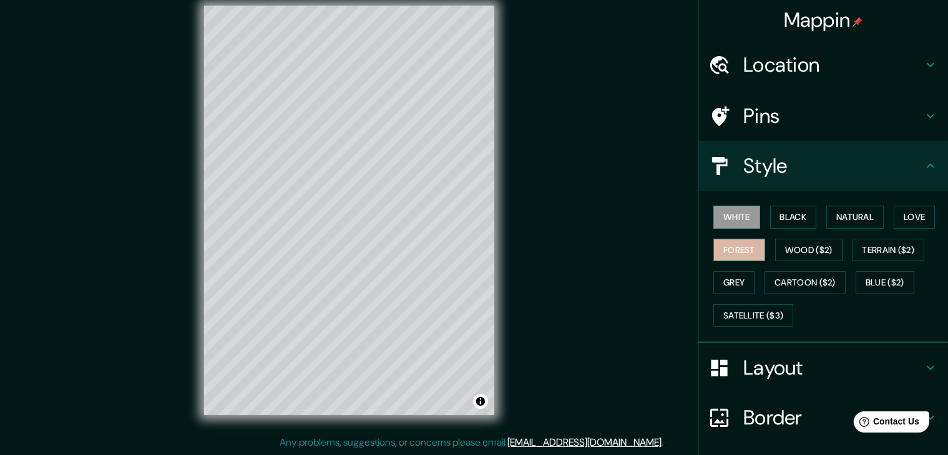
click at [751, 246] on button "Forest" at bounding box center [739, 250] width 52 height 23
click at [797, 215] on button "Black" at bounding box center [793, 217] width 47 height 23
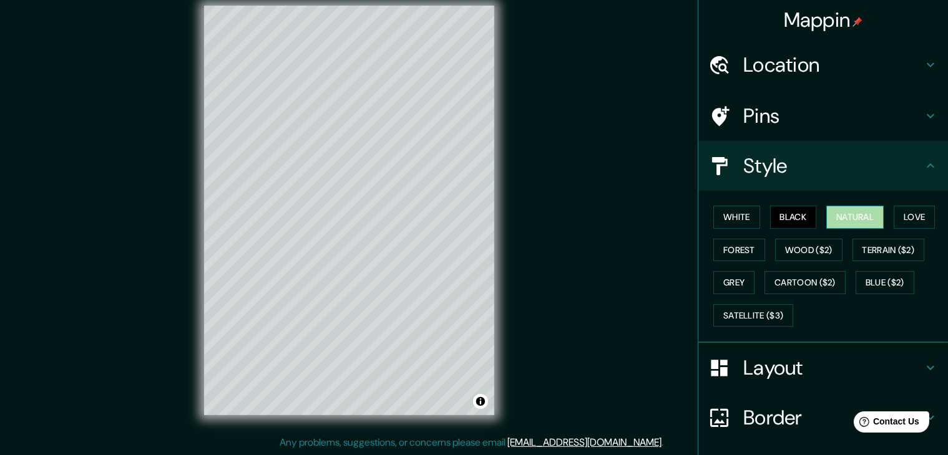
click at [836, 214] on button "Natural" at bounding box center [854, 217] width 57 height 23
click at [913, 214] on button "Love" at bounding box center [913, 217] width 41 height 23
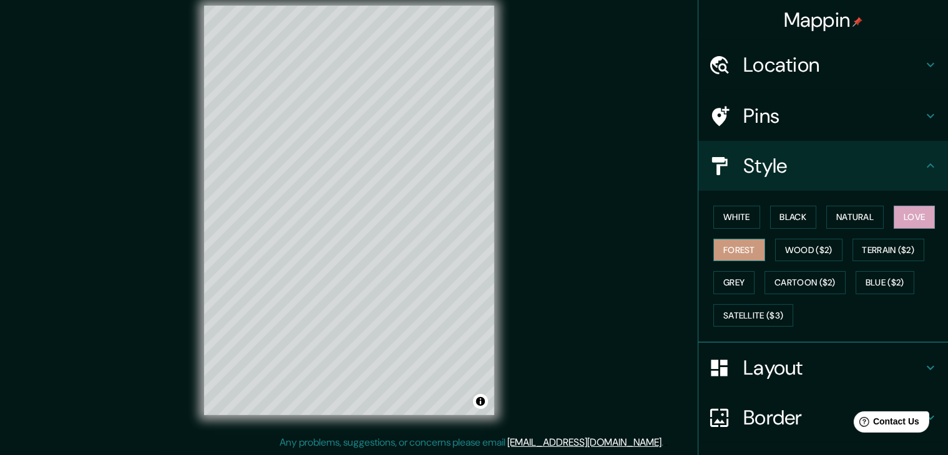
click at [736, 251] on button "Forest" at bounding box center [739, 250] width 52 height 23
click at [724, 278] on button "Grey" at bounding box center [733, 282] width 41 height 23
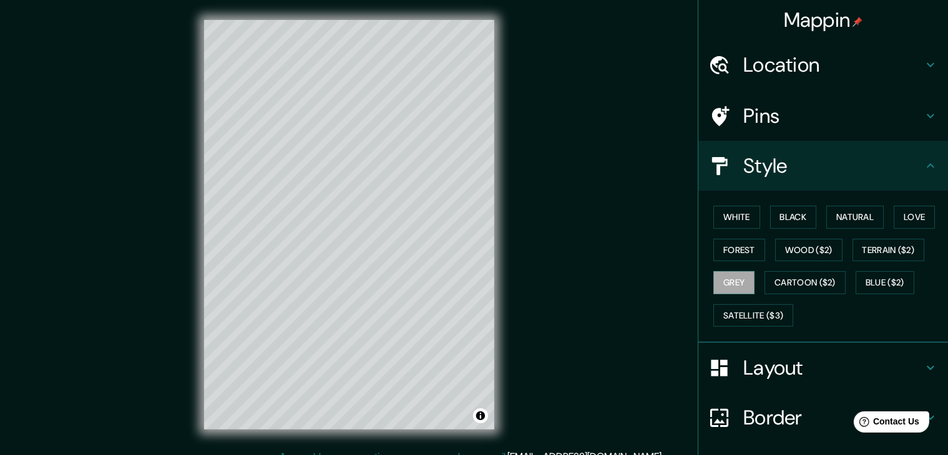
click at [754, 167] on h4 "Style" at bounding box center [833, 165] width 180 height 25
click at [726, 245] on button "Forest" at bounding box center [739, 250] width 52 height 23
click at [480, 420] on button "Toggle attribution" at bounding box center [480, 416] width 15 height 15
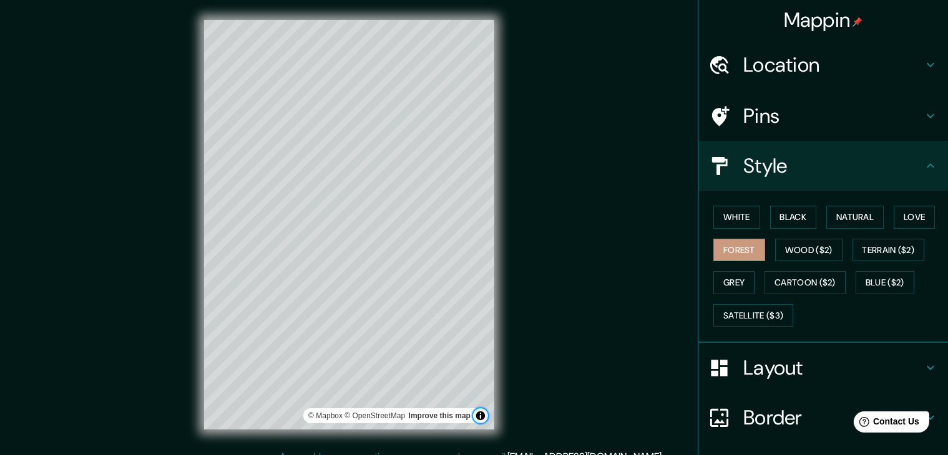
click at [480, 420] on button "Toggle attribution" at bounding box center [480, 416] width 15 height 15
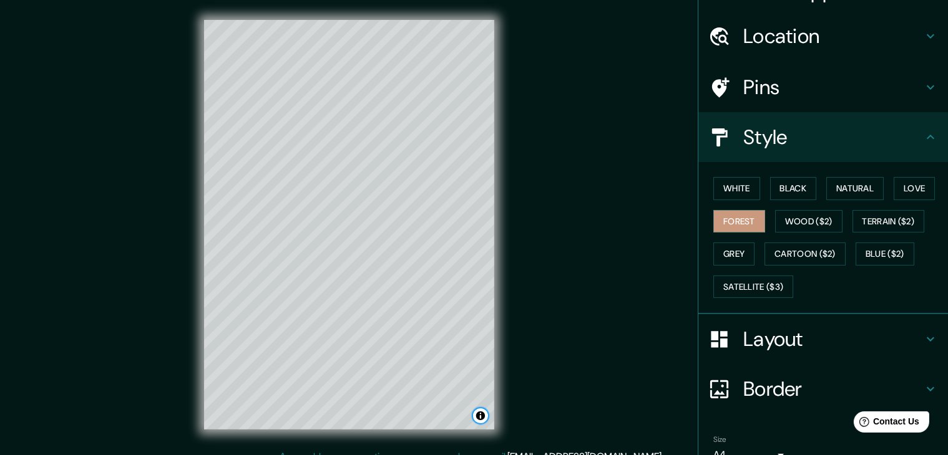
scroll to position [90, 0]
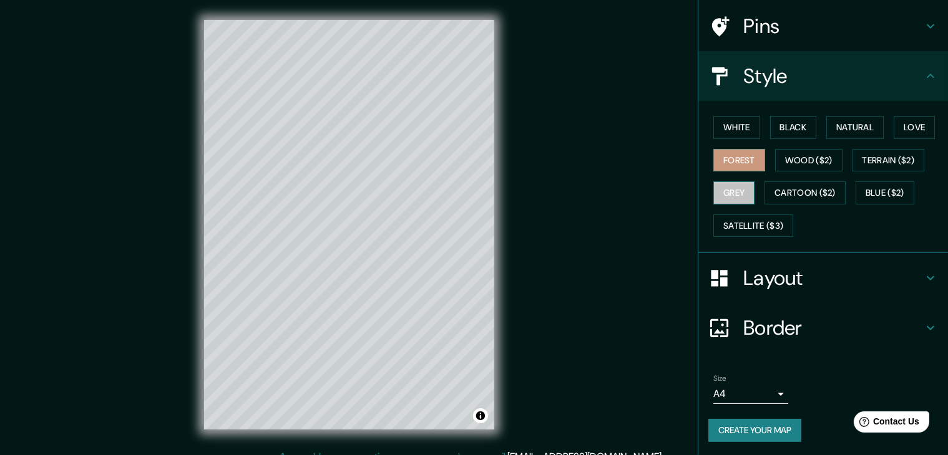
click at [725, 188] on button "Grey" at bounding box center [733, 193] width 41 height 23
click at [860, 123] on button "Natural" at bounding box center [854, 127] width 57 height 23
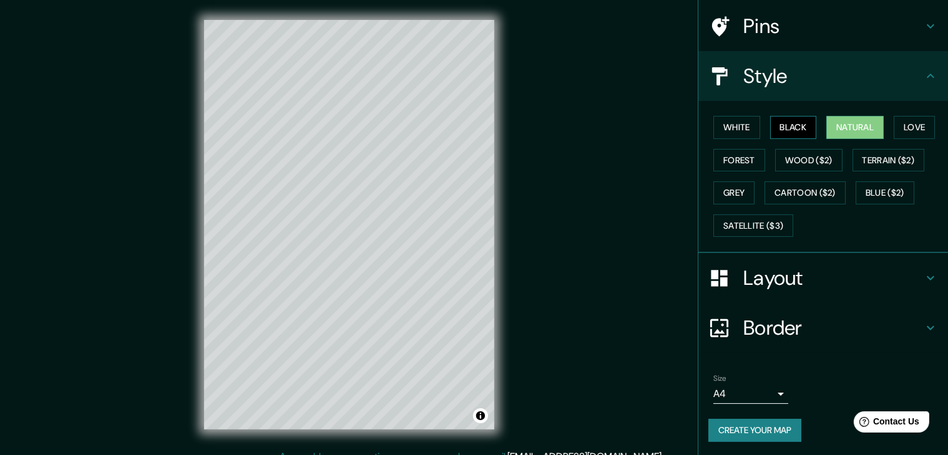
click at [778, 120] on button "Black" at bounding box center [793, 127] width 47 height 23
click at [730, 120] on button "White" at bounding box center [736, 127] width 47 height 23
click at [774, 127] on button "Black" at bounding box center [793, 127] width 47 height 23
click at [746, 75] on h4 "Style" at bounding box center [833, 76] width 180 height 25
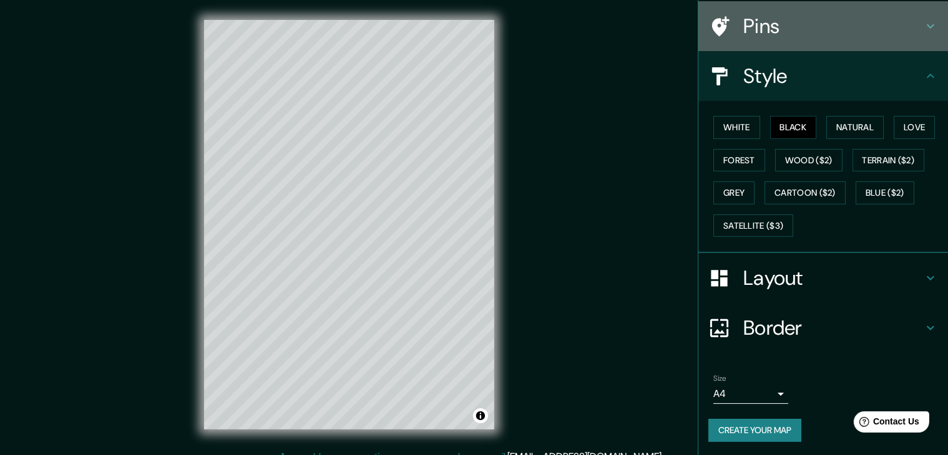
click at [758, 36] on h4 "Pins" at bounding box center [833, 26] width 180 height 25
type input "37"
type input "19"
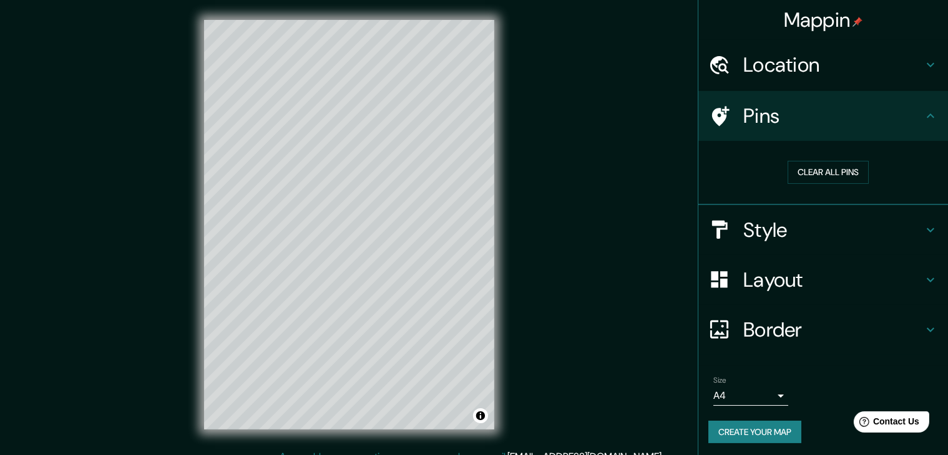
click at [753, 293] on div "Layout" at bounding box center [823, 280] width 250 height 50
type input "37"
type input "19"
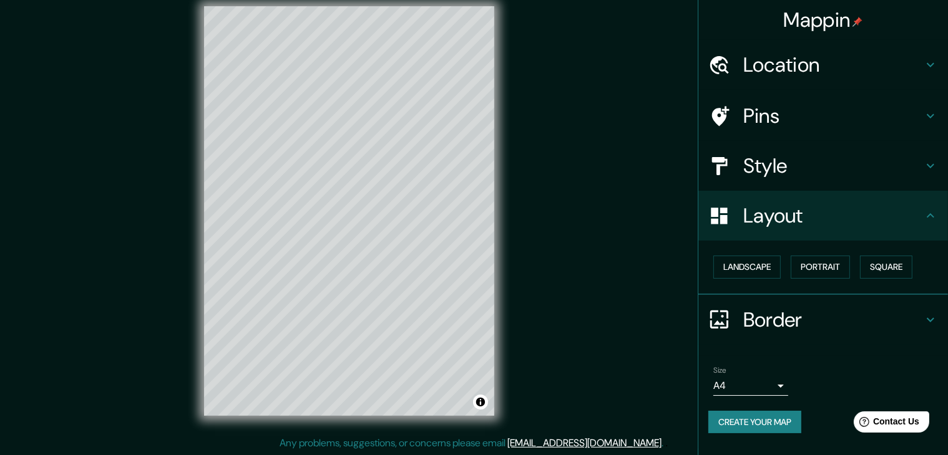
scroll to position [14, 0]
click at [756, 271] on button "Landscape" at bounding box center [746, 267] width 67 height 23
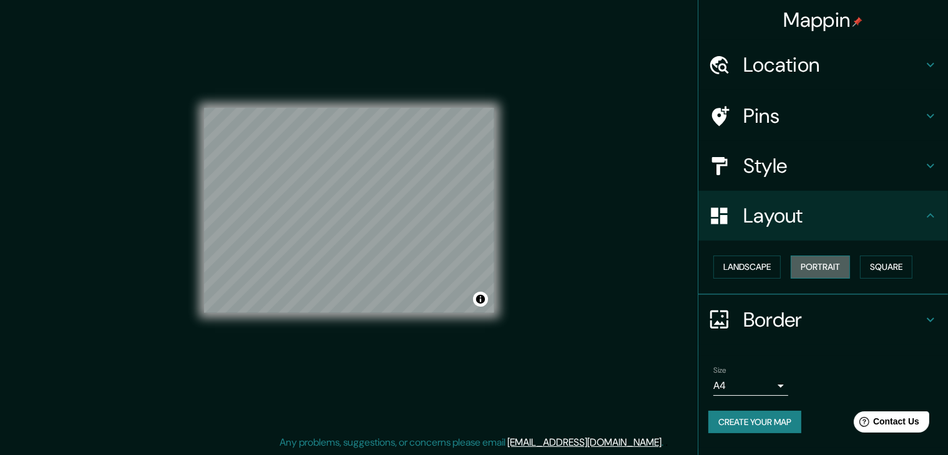
click at [825, 268] on button "Portrait" at bounding box center [819, 267] width 59 height 23
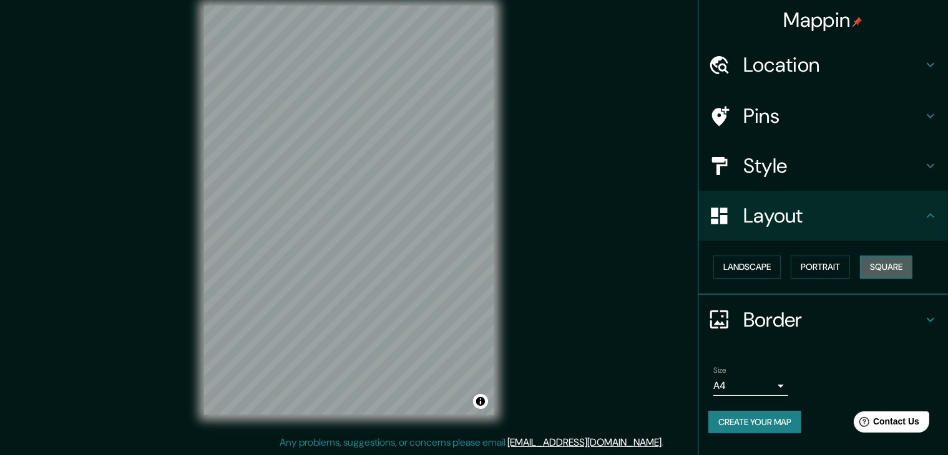
click at [891, 270] on button "Square" at bounding box center [886, 267] width 52 height 23
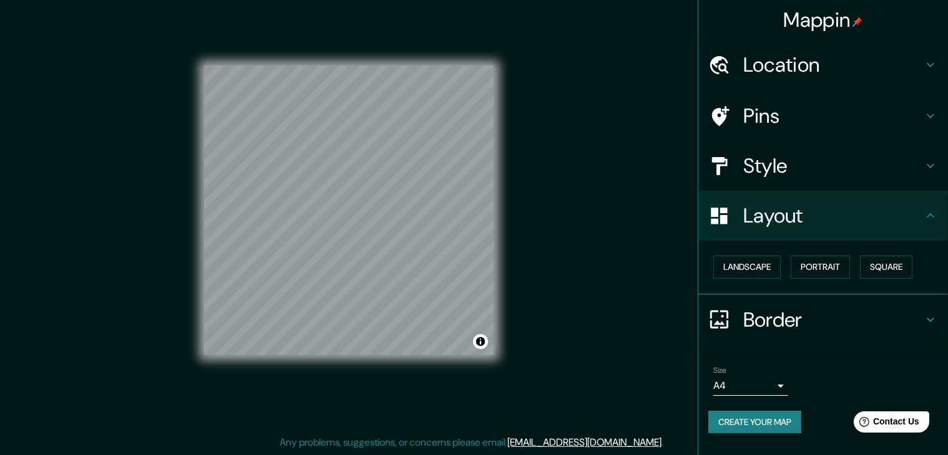
click at [769, 324] on h4 "Border" at bounding box center [833, 320] width 180 height 25
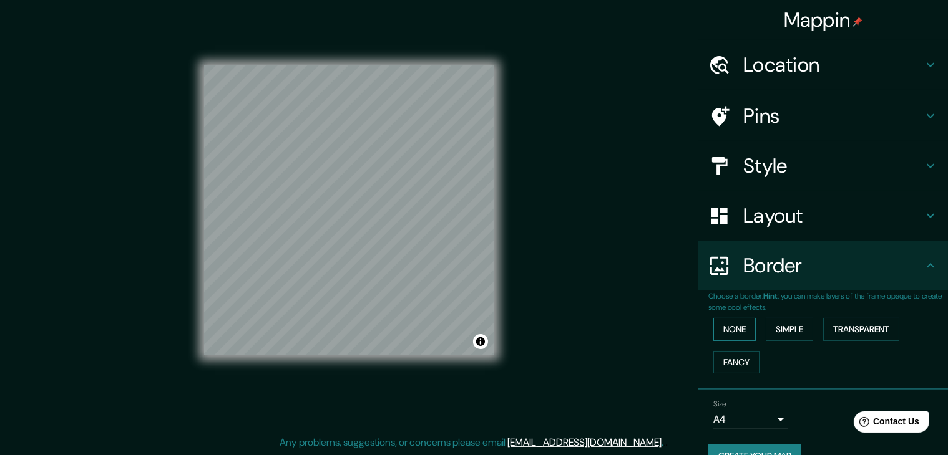
click at [729, 329] on button "None" at bounding box center [734, 329] width 42 height 23
click at [779, 331] on button "Simple" at bounding box center [789, 329] width 47 height 23
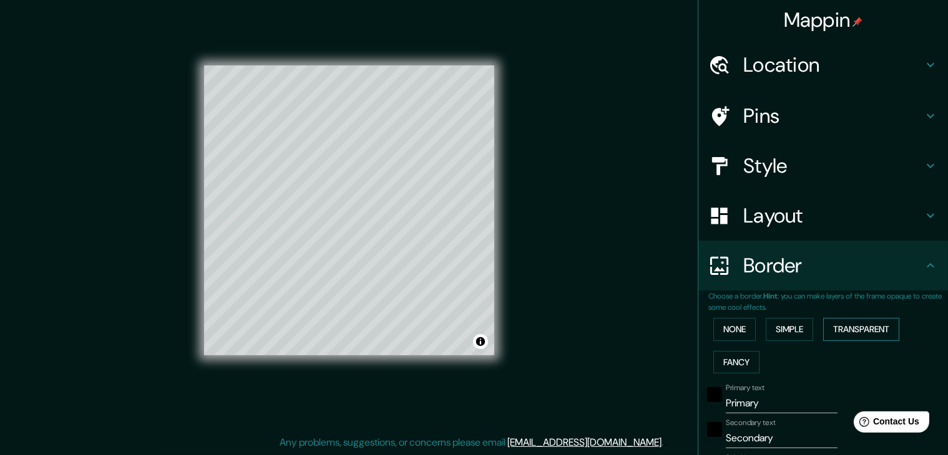
click at [881, 329] on button "Transparent" at bounding box center [861, 329] width 76 height 23
click at [739, 357] on button "Fancy" at bounding box center [736, 362] width 46 height 23
click at [771, 329] on button "Simple" at bounding box center [789, 329] width 47 height 23
drag, startPoint x: 767, startPoint y: 404, endPoint x: 606, endPoint y: 400, distance: 161.0
click at [606, 400] on div "Mappin Location [GEOGRAPHIC_DATA], [GEOGRAPHIC_DATA], [GEOGRAPHIC_DATA] [GEOGRA…" at bounding box center [474, 221] width 948 height 470
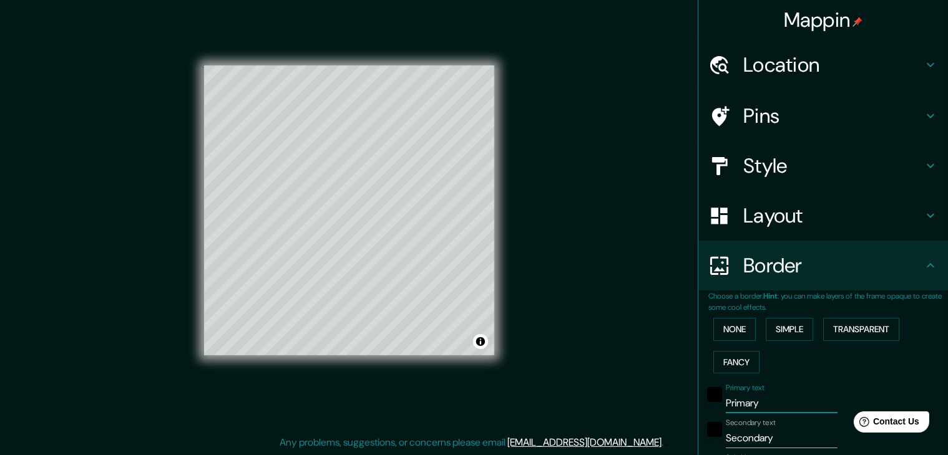
type input "C"
type input "37"
type input "CU"
type input "37"
type input "CUE"
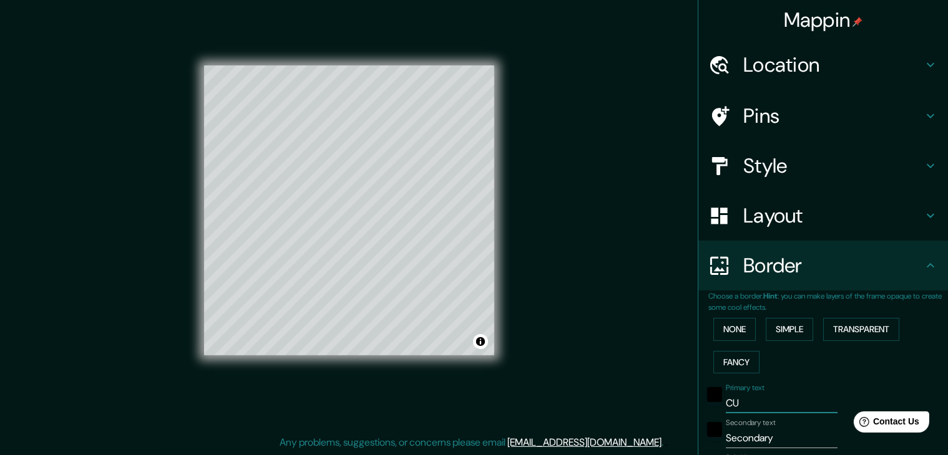
type input "37"
type input "[PERSON_NAME]"
type input "37"
type input "CUENC"
type input "37"
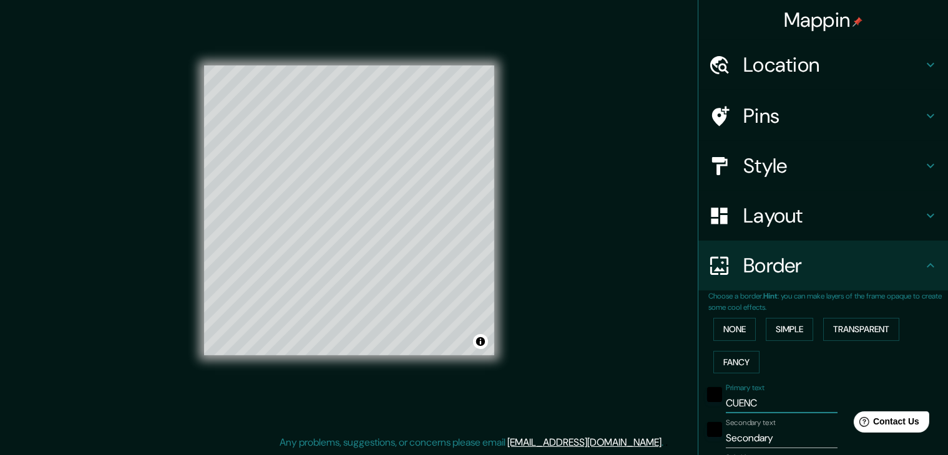
type input "[GEOGRAPHIC_DATA]"
type input "37"
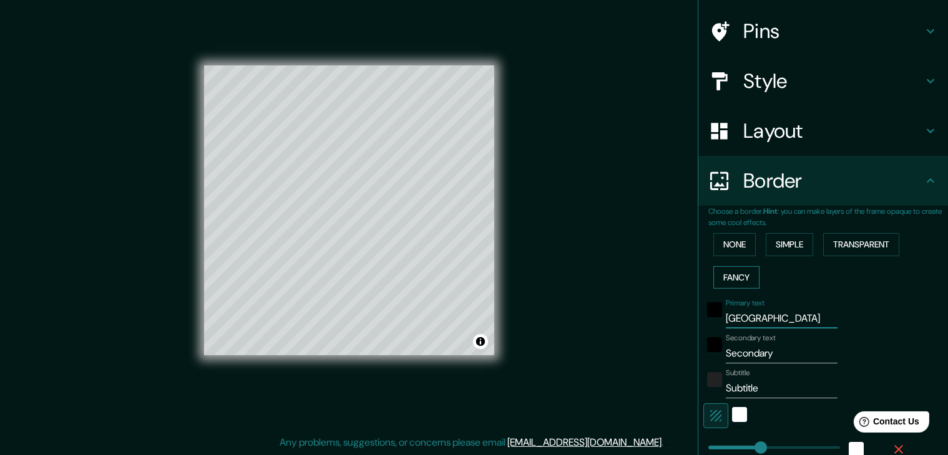
scroll to position [125, 0]
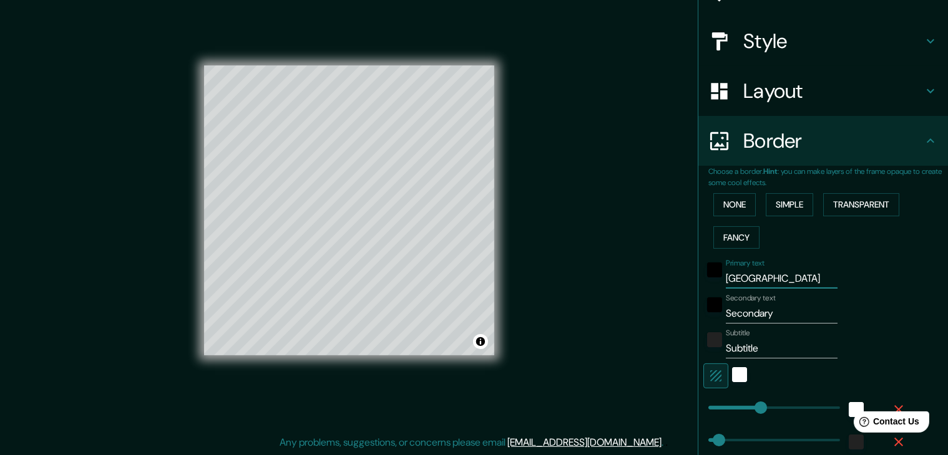
type input "[GEOGRAPHIC_DATA]"
drag, startPoint x: 755, startPoint y: 348, endPoint x: 698, endPoint y: 346, distance: 57.5
click at [703, 346] on div "Subtitle Subtitle" at bounding box center [805, 344] width 205 height 30
type input "37"
drag, startPoint x: 769, startPoint y: 315, endPoint x: 693, endPoint y: 315, distance: 75.5
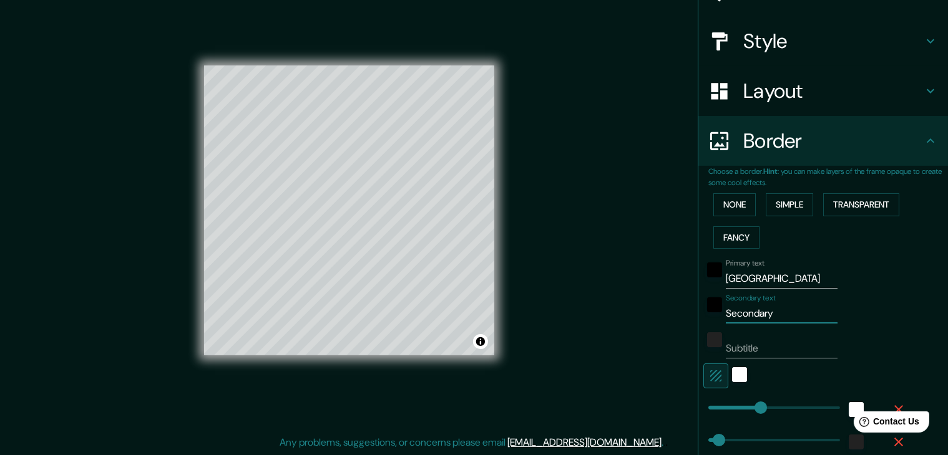
click at [703, 315] on div "Secondary text Secondary" at bounding box center [805, 309] width 205 height 30
type input "37"
click at [732, 375] on div "white" at bounding box center [739, 374] width 15 height 15
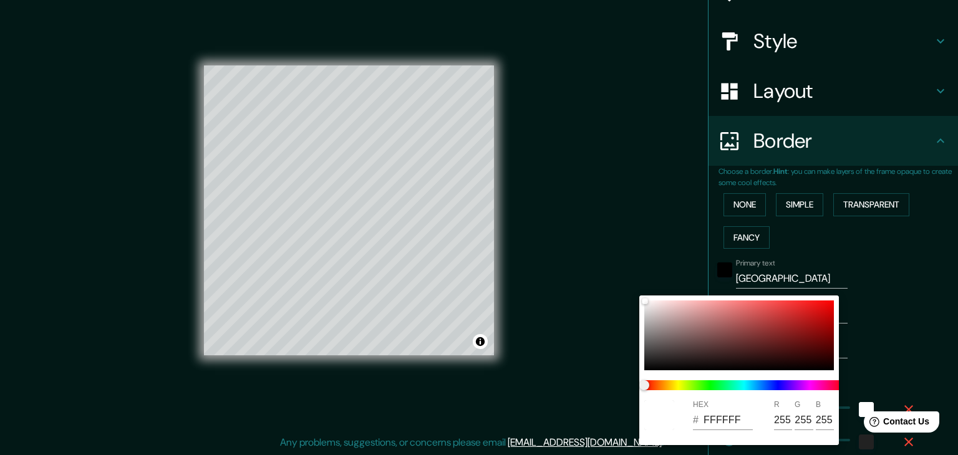
click at [563, 376] on div at bounding box center [479, 227] width 958 height 455
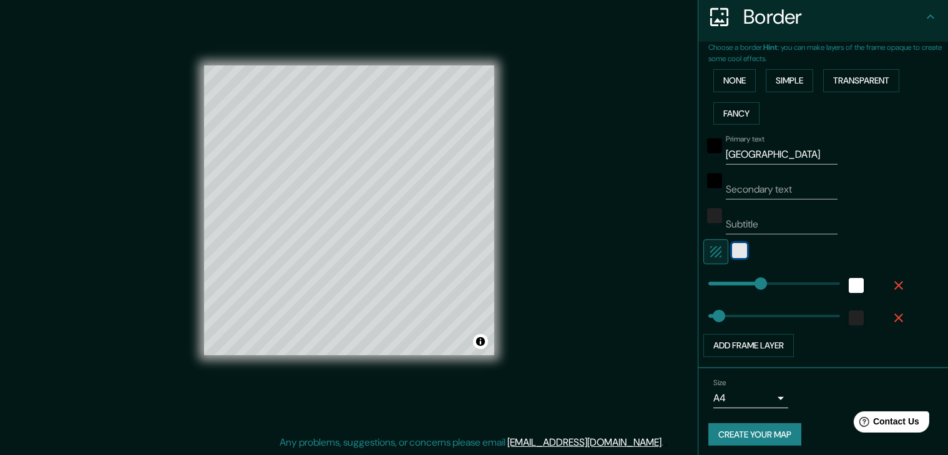
scroll to position [250, 0]
type input "346"
drag, startPoint x: 754, startPoint y: 283, endPoint x: 795, endPoint y: 282, distance: 41.8
type input "37"
type input "160"
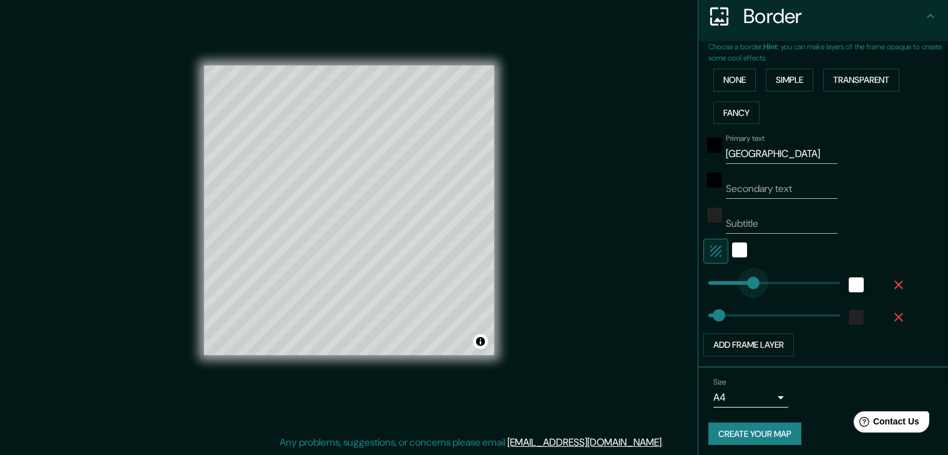
drag, startPoint x: 795, startPoint y: 282, endPoint x: 743, endPoint y: 281, distance: 52.4
type input "37"
type input "121"
drag, startPoint x: 743, startPoint y: 281, endPoint x: 732, endPoint y: 281, distance: 11.2
type input "37"
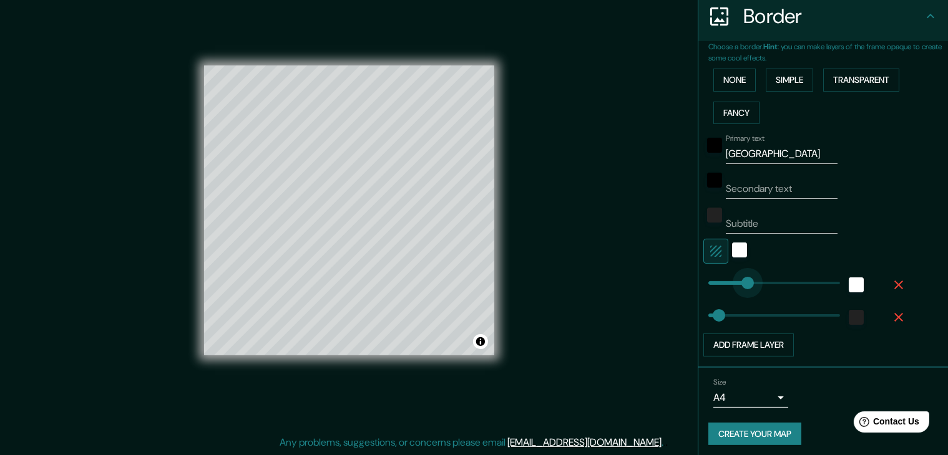
type input "143"
type input "37"
type input "173"
drag, startPoint x: 738, startPoint y: 281, endPoint x: 747, endPoint y: 282, distance: 8.8
type input "149"
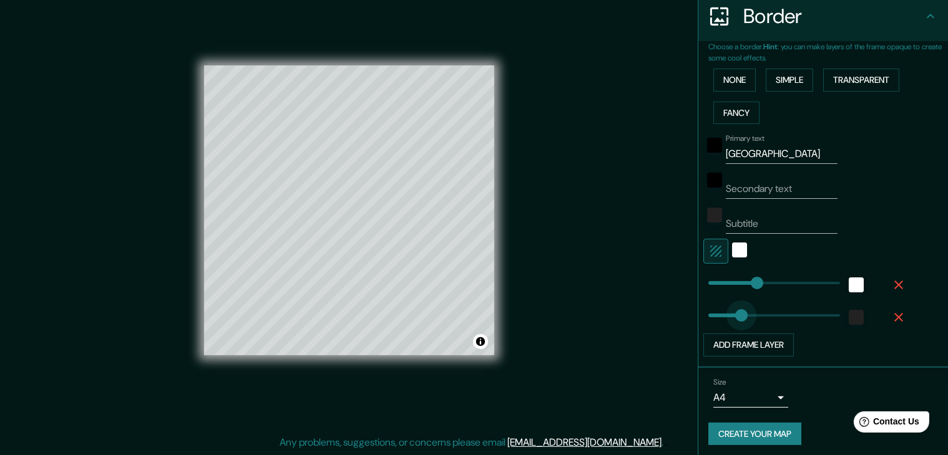
drag, startPoint x: 709, startPoint y: 313, endPoint x: 740, endPoint y: 314, distance: 31.2
type input "48"
drag, startPoint x: 740, startPoint y: 314, endPoint x: 711, endPoint y: 313, distance: 28.7
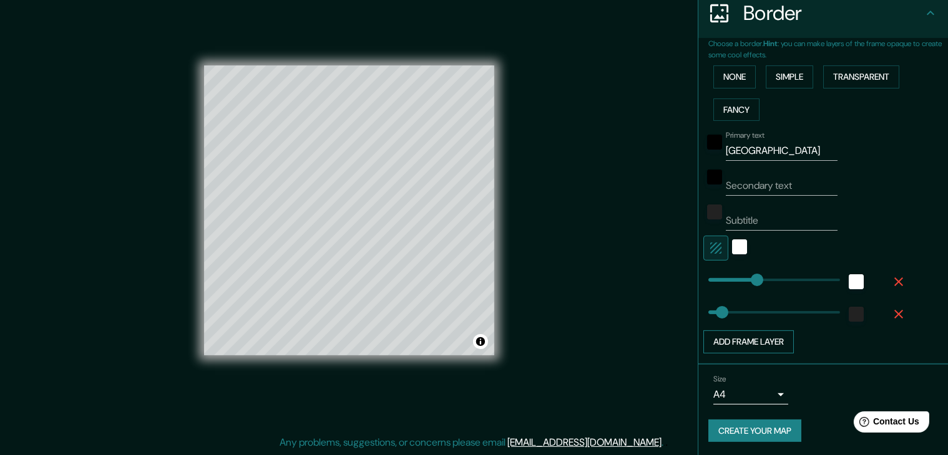
click at [764, 344] on button "Add frame layer" at bounding box center [748, 342] width 90 height 23
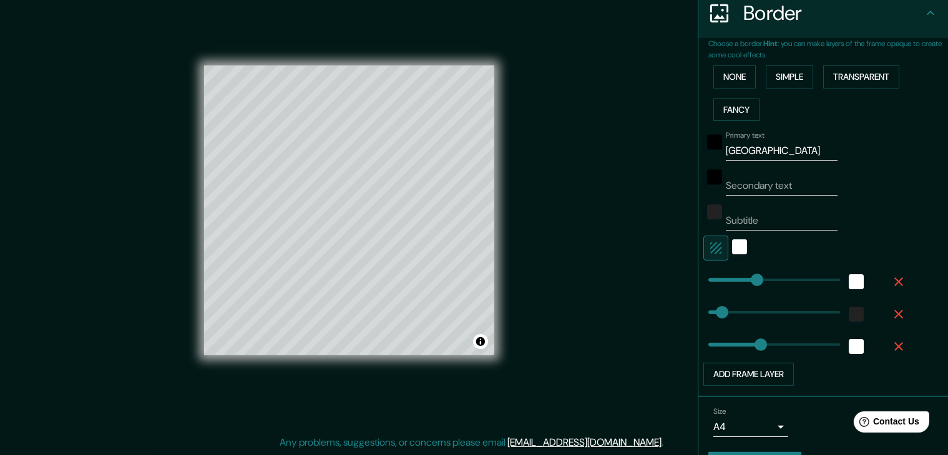
type input "123"
drag, startPoint x: 741, startPoint y: 340, endPoint x: 732, endPoint y: 339, distance: 8.8
type input "21"
drag, startPoint x: 732, startPoint y: 339, endPoint x: 704, endPoint y: 338, distance: 28.8
click at [736, 369] on button "Add frame layer" at bounding box center [748, 374] width 90 height 23
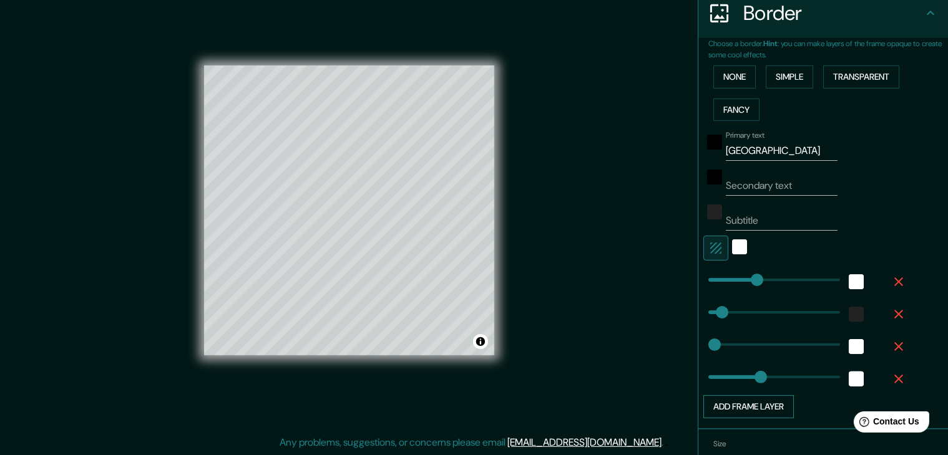
type input "134"
type input "0"
drag, startPoint x: 736, startPoint y: 369, endPoint x: 688, endPoint y: 365, distance: 47.6
type input "0"
drag, startPoint x: 706, startPoint y: 338, endPoint x: 696, endPoint y: 338, distance: 9.4
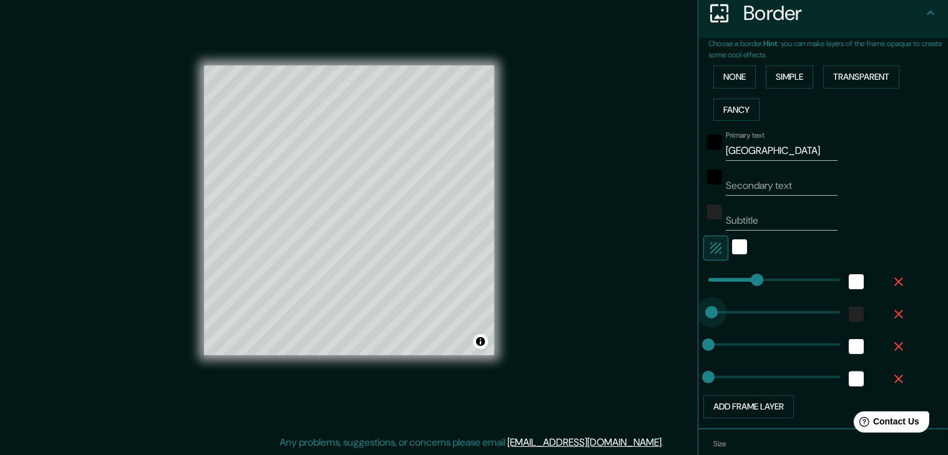
type input "1"
drag, startPoint x: 706, startPoint y: 308, endPoint x: 698, endPoint y: 306, distance: 7.6
type input "39"
drag, startPoint x: 701, startPoint y: 307, endPoint x: 709, endPoint y: 308, distance: 7.5
type input "50"
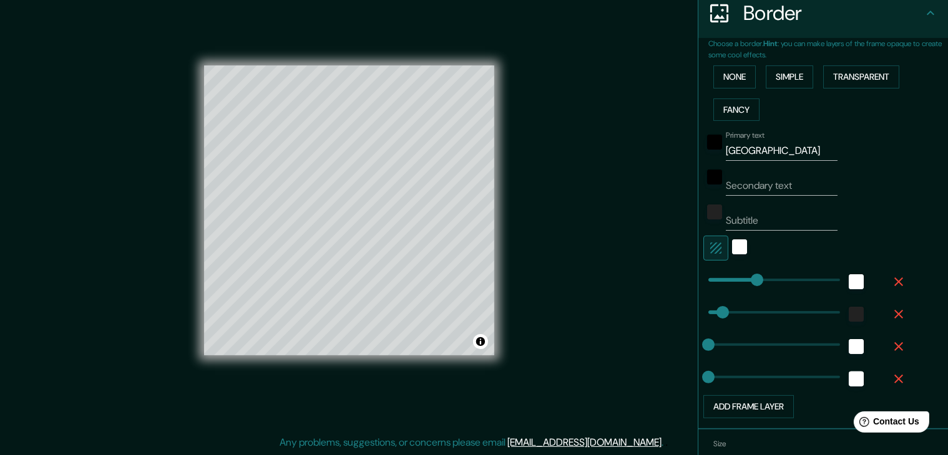
type input "61"
type input "92"
drag, startPoint x: 740, startPoint y: 283, endPoint x: 724, endPoint y: 281, distance: 16.3
type input "61"
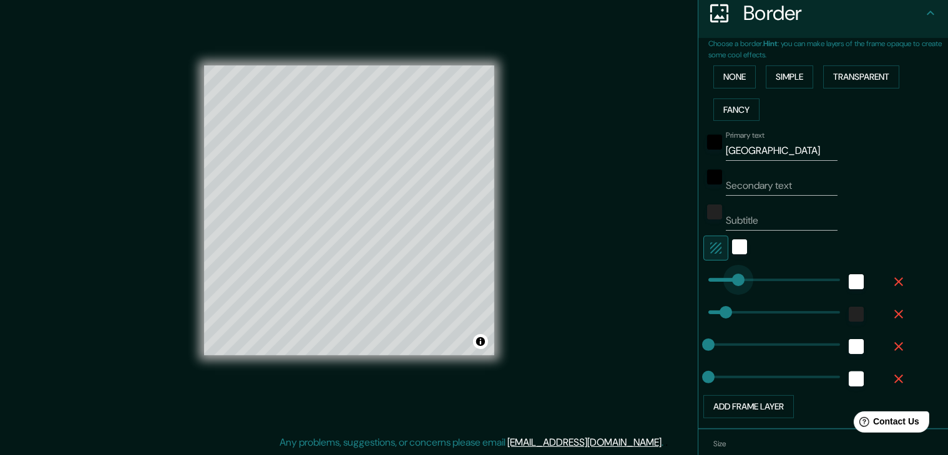
type input "114"
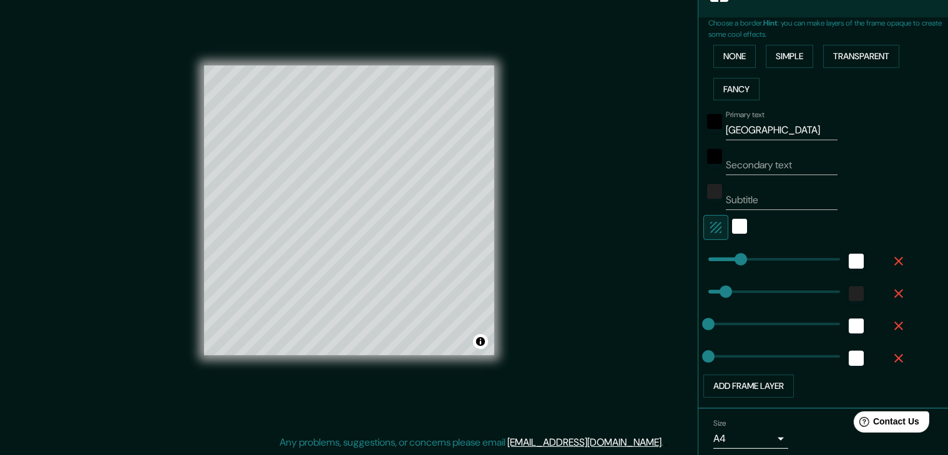
scroll to position [318, 0]
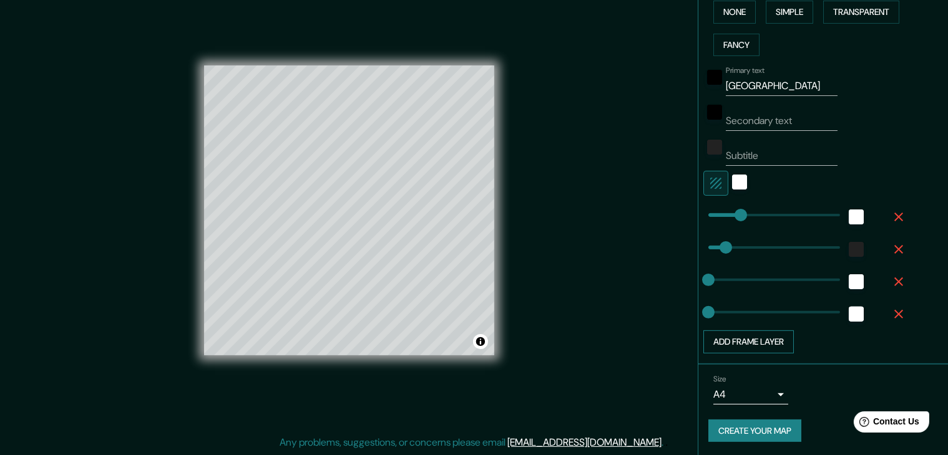
click at [740, 345] on button "Add frame layer" at bounding box center [748, 342] width 90 height 23
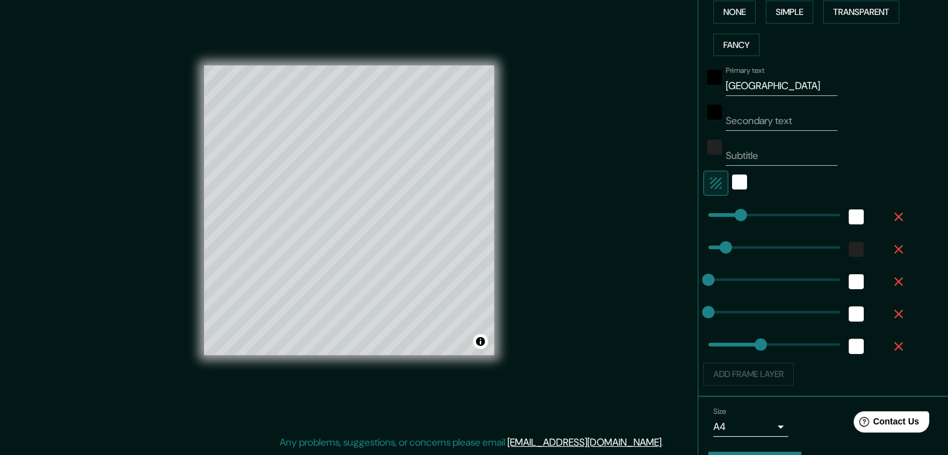
click at [891, 339] on icon "button" at bounding box center [898, 346] width 15 height 15
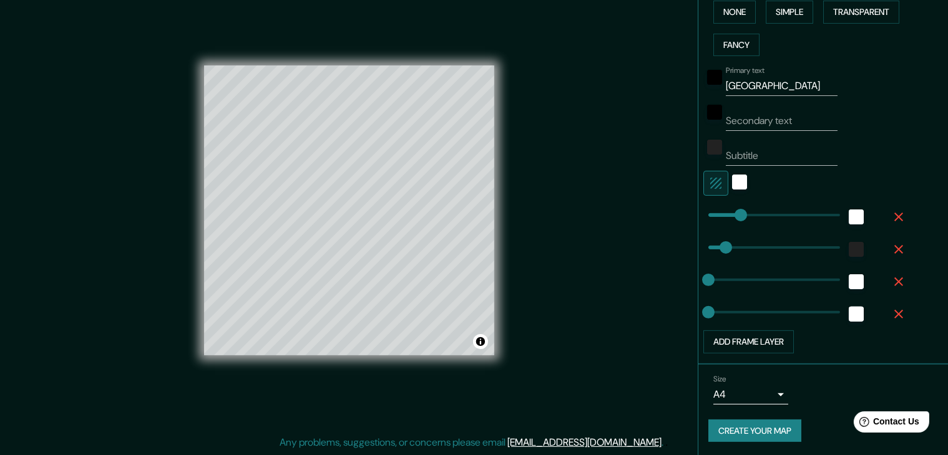
click at [894, 316] on icon "button" at bounding box center [898, 314] width 9 height 9
type input "61"
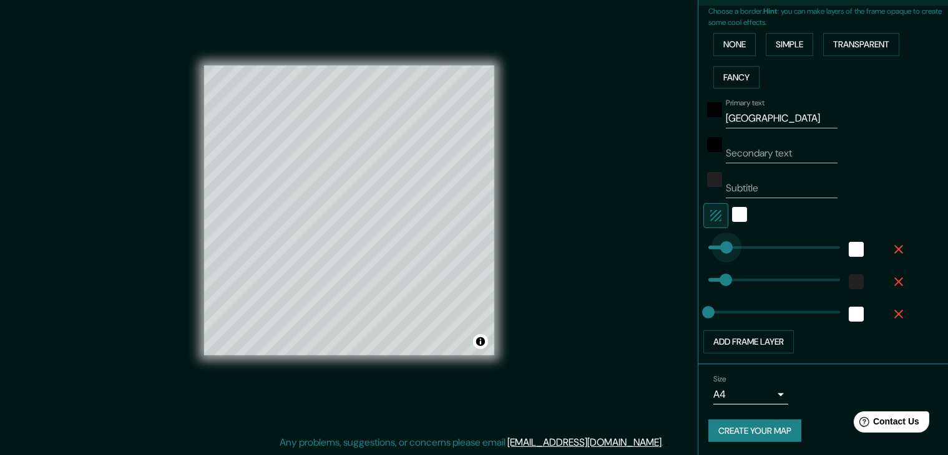
type input "61"
drag, startPoint x: 723, startPoint y: 240, endPoint x: 715, endPoint y: 239, distance: 8.2
type input "61"
type input "83"
drag, startPoint x: 715, startPoint y: 239, endPoint x: 721, endPoint y: 240, distance: 6.3
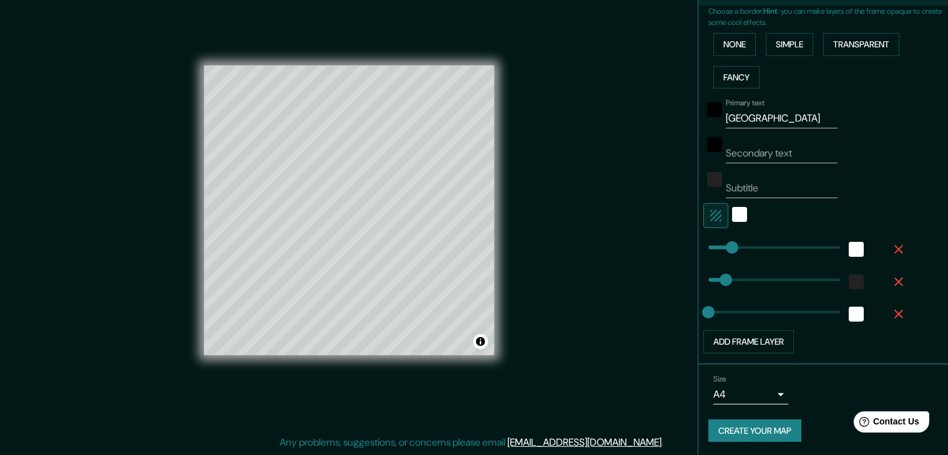
type input "39"
type input "74"
drag, startPoint x: 703, startPoint y: 306, endPoint x: 719, endPoint y: 306, distance: 16.2
type input "0"
drag, startPoint x: 719, startPoint y: 306, endPoint x: 694, endPoint y: 307, distance: 25.0
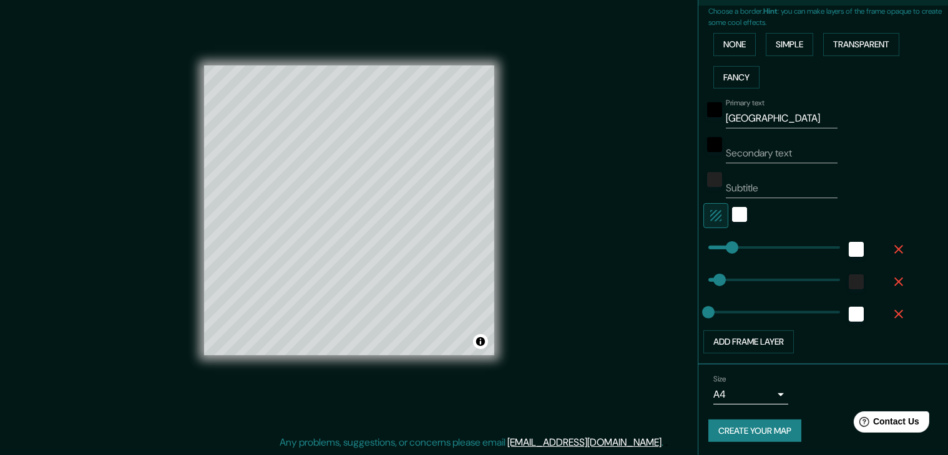
type input "0"
type input "23"
type input "39"
type input "43"
click at [732, 212] on div "white" at bounding box center [739, 214] width 15 height 15
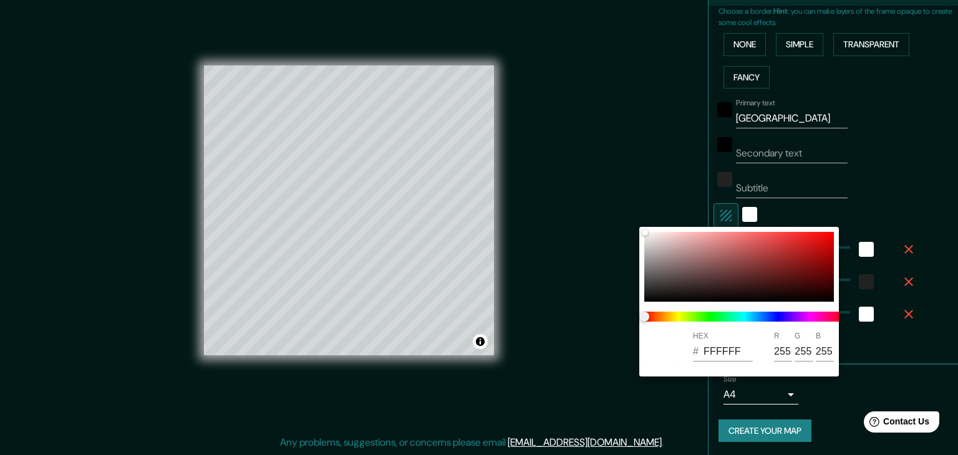
click at [737, 213] on div at bounding box center [479, 227] width 958 height 455
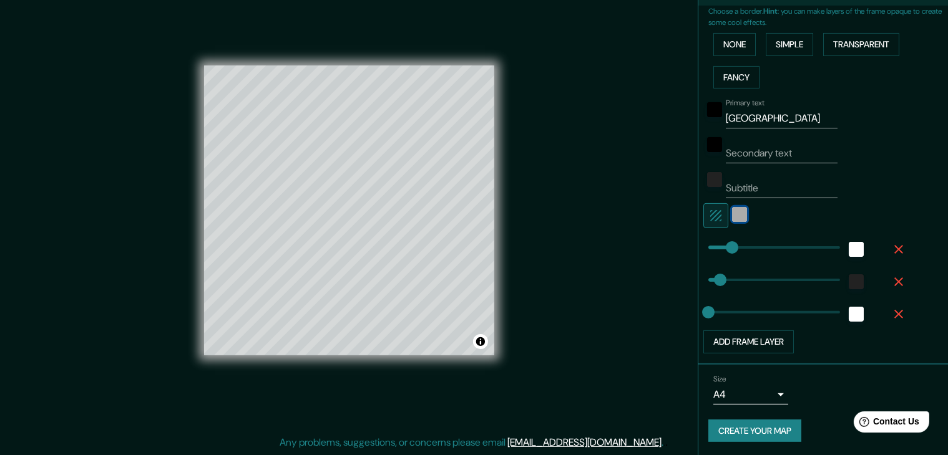
click at [732, 218] on div "white" at bounding box center [739, 214] width 15 height 15
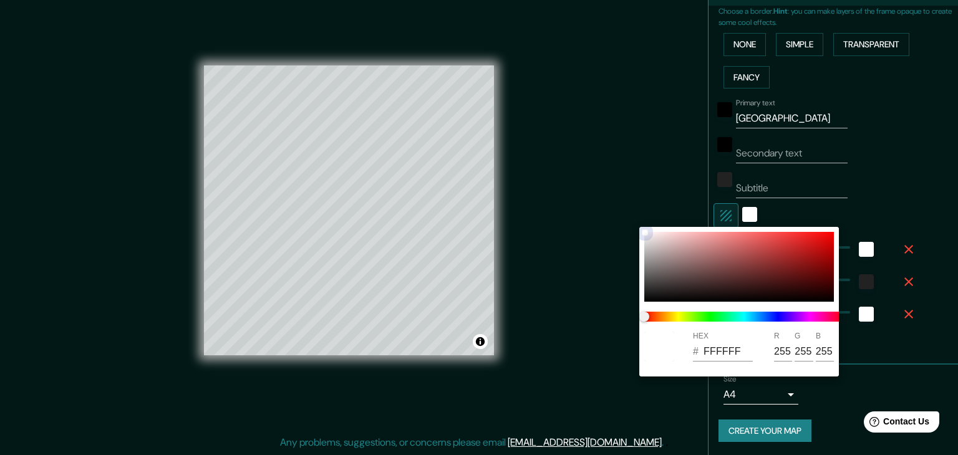
type input "B12222"
type input "177"
type input "34"
drag, startPoint x: 780, startPoint y: 250, endPoint x: 802, endPoint y: 253, distance: 21.4
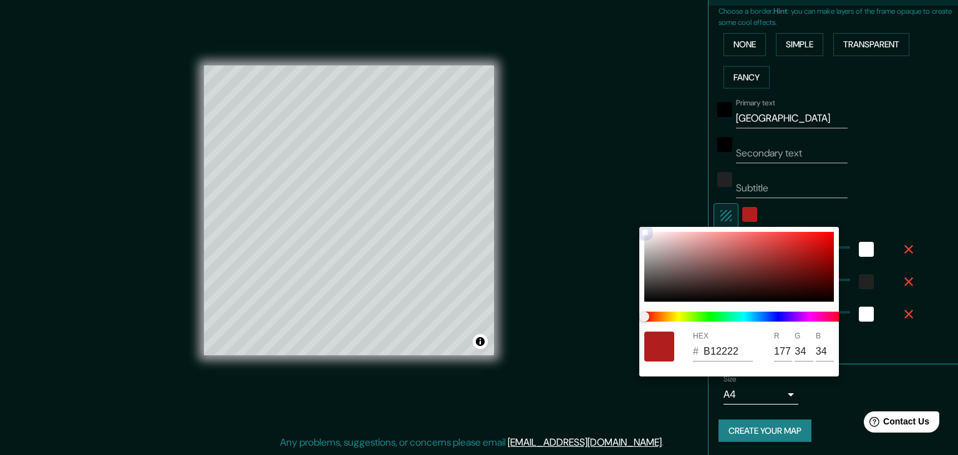
click at [802, 253] on div at bounding box center [739, 267] width 190 height 70
type input "B11E1E"
type input "30"
type input "BD5D5D"
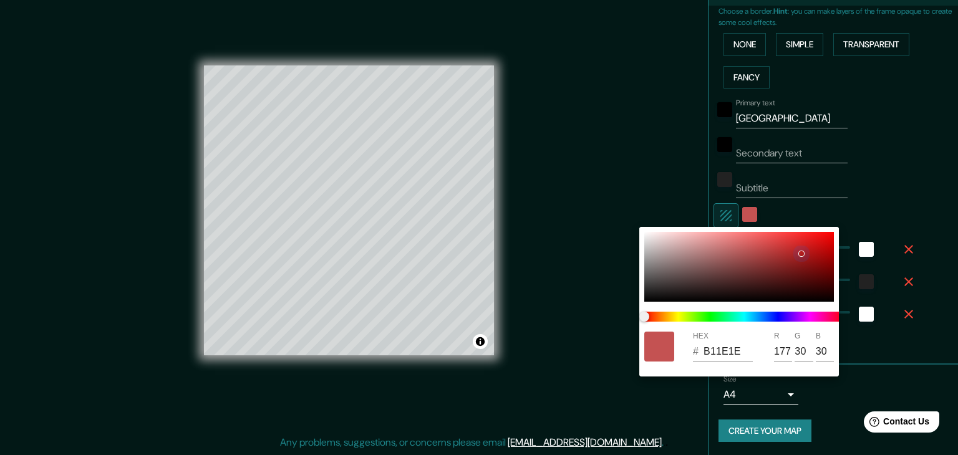
type input "189"
type input "93"
type input "D2A4A4"
type input "210"
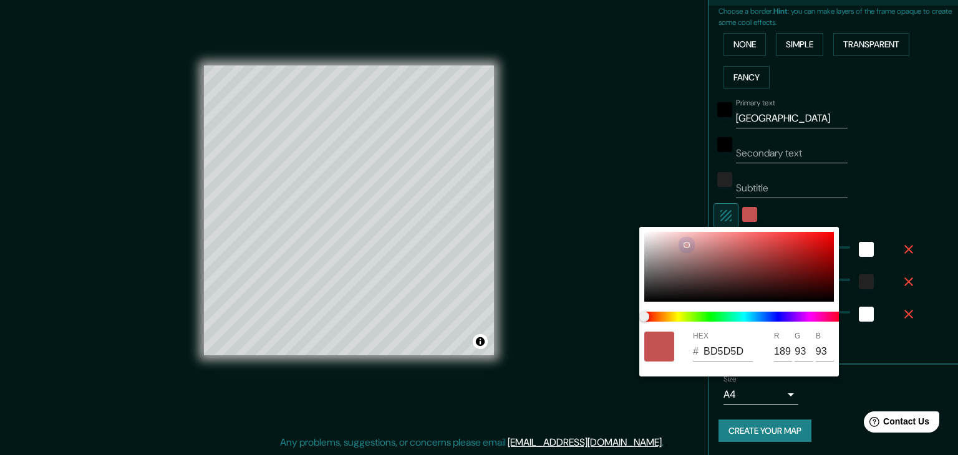
type input "164"
type input "F2E6E6"
type input "242"
type input "230"
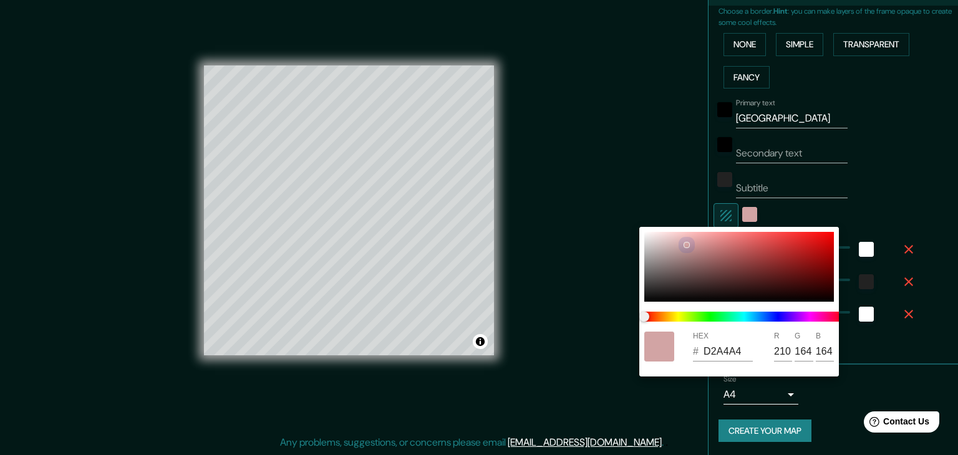
type input "230"
drag, startPoint x: 801, startPoint y: 253, endPoint x: 628, endPoint y: 224, distance: 175.3
click at [628, 224] on div "HEX # F2E6E6 R 242 G 230 B 230" at bounding box center [479, 227] width 958 height 455
type input "F2E7E7"
type input "231"
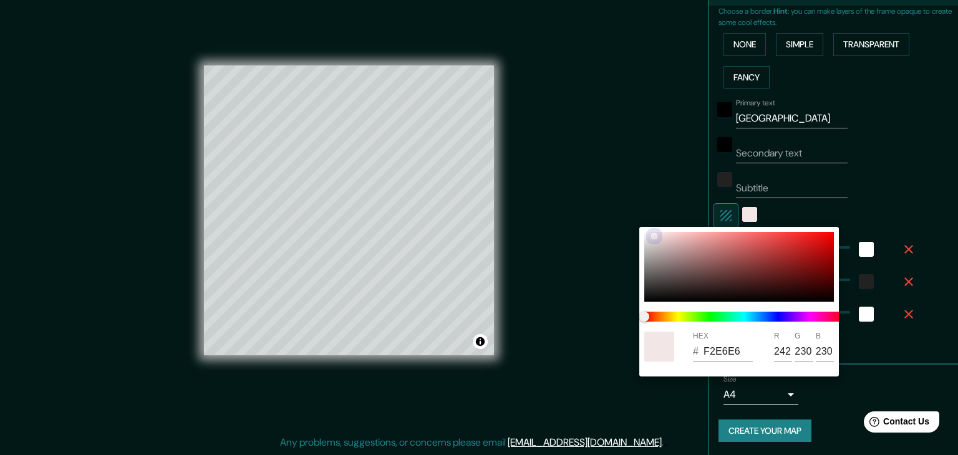
type input "231"
click at [636, 238] on div "HEX # F2E7E7 R 242 G 231 B 231" at bounding box center [479, 227] width 958 height 455
type input "DDD3D3"
type input "221"
type input "211"
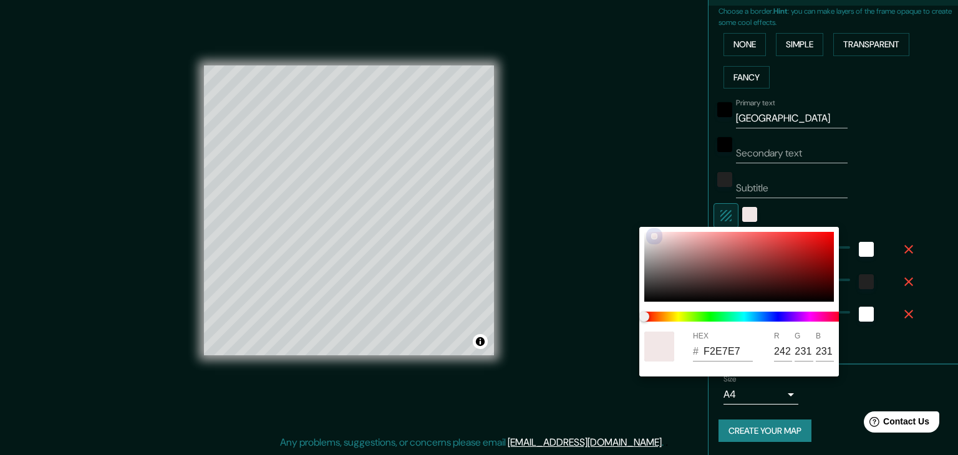
type input "211"
type input "DDD6D6"
type input "214"
drag, startPoint x: 650, startPoint y: 233, endPoint x: 636, endPoint y: 223, distance: 17.8
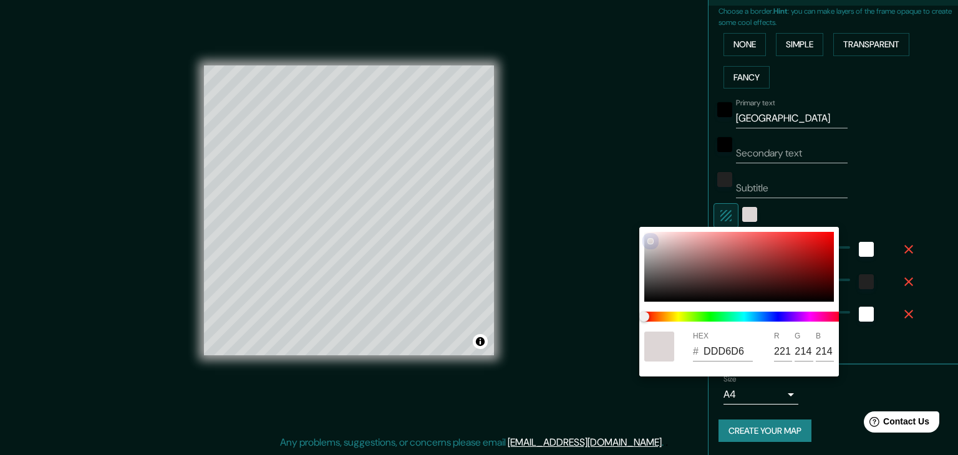
click at [636, 223] on div "HEX # DDD6D6 R 221 G 214 B 214" at bounding box center [479, 227] width 958 height 455
click at [746, 354] on input "DDD6D6" at bounding box center [728, 352] width 49 height 20
drag, startPoint x: 746, startPoint y: 354, endPoint x: 669, endPoint y: 355, distance: 76.7
click at [669, 355] on div "HEX # DDD6D6 R 221 G 214 B 214" at bounding box center [739, 347] width 200 height 40
type input "000000"
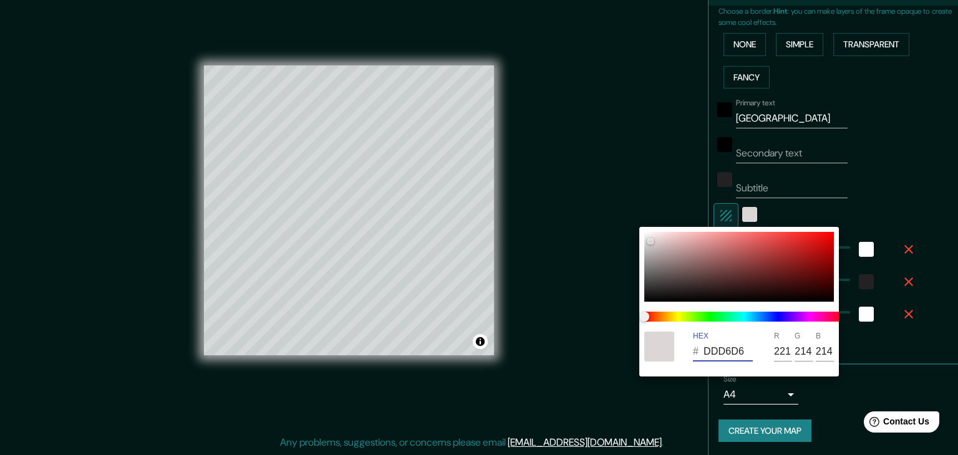
type input "0"
drag, startPoint x: 746, startPoint y: 349, endPoint x: 657, endPoint y: 350, distance: 89.2
click at [657, 350] on div "HEX # 000000 R 0 G 0 B 0" at bounding box center [739, 347] width 200 height 40
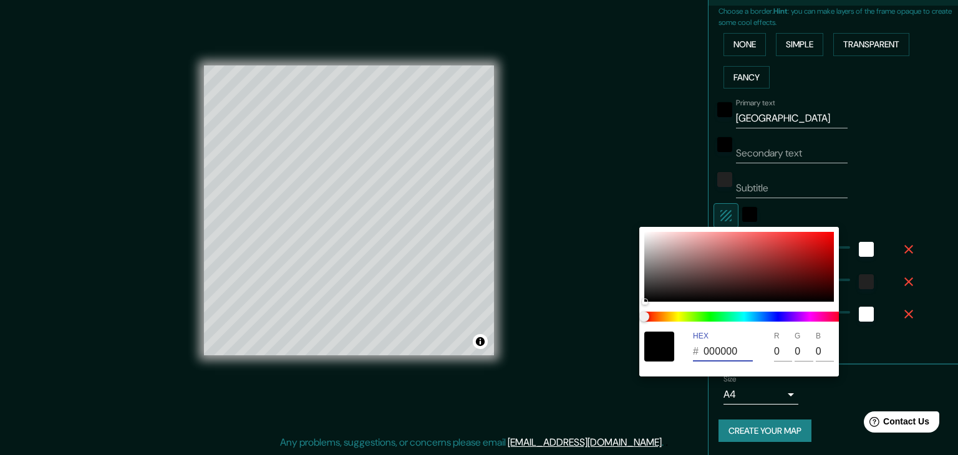
type input "000000"
click at [581, 373] on div at bounding box center [479, 227] width 958 height 455
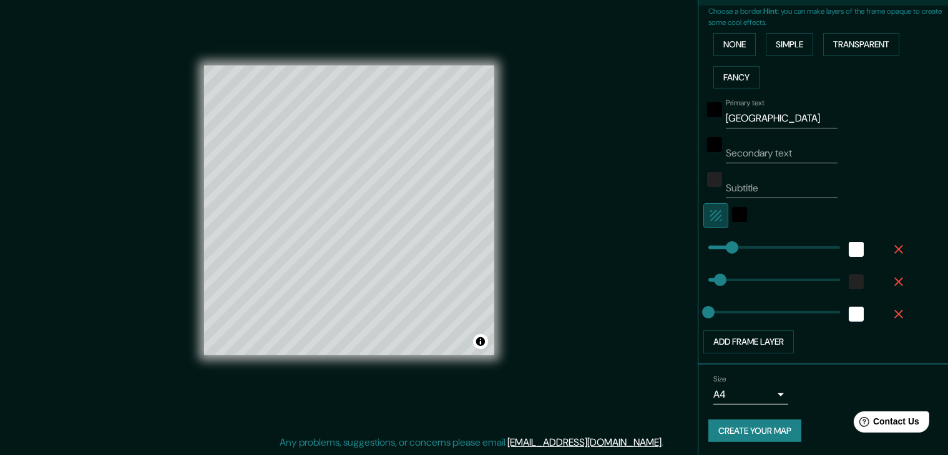
click at [710, 220] on icon "button" at bounding box center [715, 215] width 11 height 11
type button "1"
type input "Secondary"
type input "Subtitle"
type input "Primary"
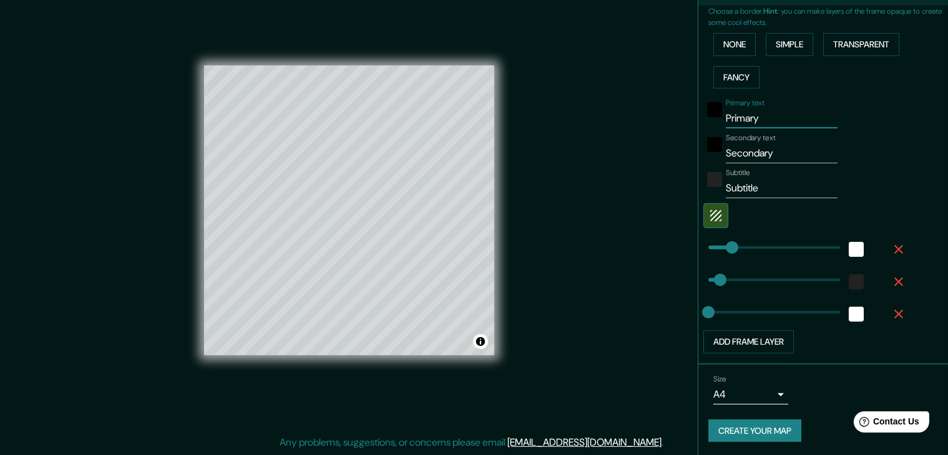
click at [731, 217] on div at bounding box center [805, 215] width 205 height 25
click at [708, 216] on icon "button" at bounding box center [715, 215] width 15 height 15
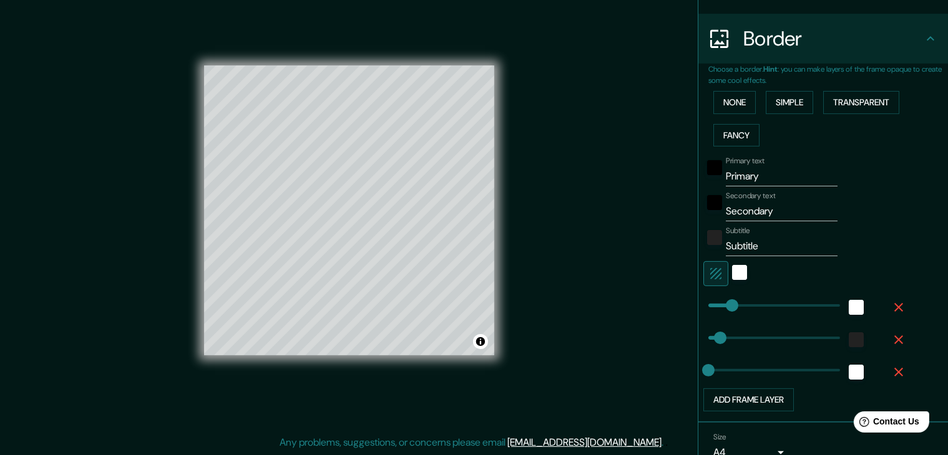
scroll to position [223, 0]
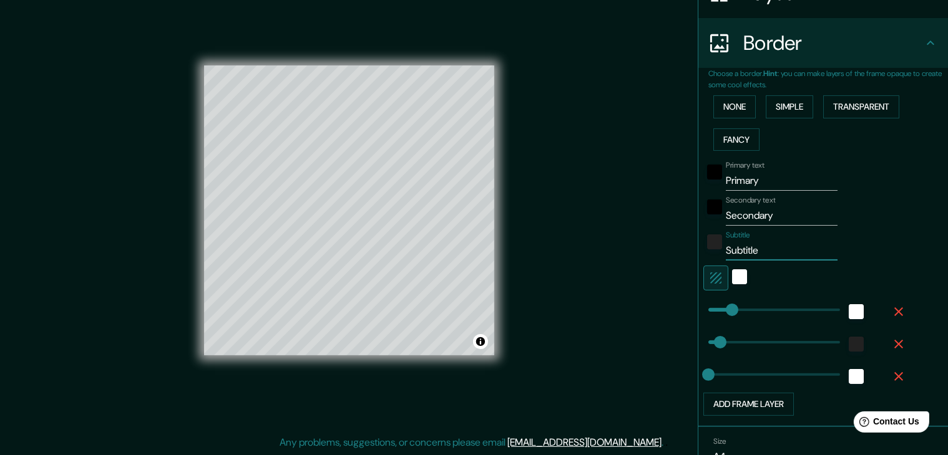
drag, startPoint x: 762, startPoint y: 253, endPoint x: 686, endPoint y: 261, distance: 76.5
click at [686, 261] on div "Mappin Location [GEOGRAPHIC_DATA], [GEOGRAPHIC_DATA], [GEOGRAPHIC_DATA] [GEOGRA…" at bounding box center [474, 221] width 948 height 470
drag, startPoint x: 756, startPoint y: 173, endPoint x: 647, endPoint y: 175, distance: 109.2
click at [647, 175] on div "Mappin Location [GEOGRAPHIC_DATA], [GEOGRAPHIC_DATA], [GEOGRAPHIC_DATA] [GEOGRA…" at bounding box center [474, 221] width 948 height 470
type input "[GEOGRAPHIC_DATA]"
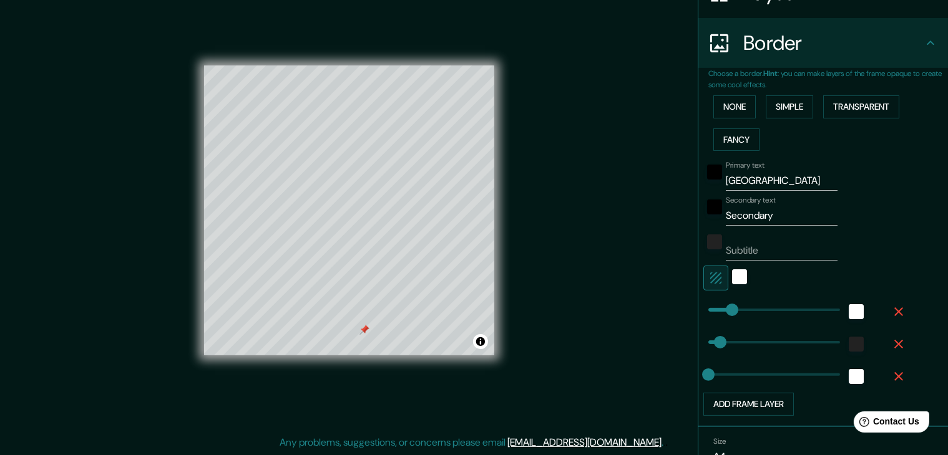
click at [490, 374] on div "© Mapbox © OpenStreetMap Improve this map" at bounding box center [349, 211] width 290 height 410
click at [362, 328] on div at bounding box center [364, 330] width 10 height 10
click at [367, 323] on div at bounding box center [367, 323] width 10 height 10
drag, startPoint x: 779, startPoint y: 207, endPoint x: 671, endPoint y: 226, distance: 109.2
click at [671, 226] on div "Mappin Location [GEOGRAPHIC_DATA], [GEOGRAPHIC_DATA], [GEOGRAPHIC_DATA] [GEOGRA…" at bounding box center [474, 221] width 948 height 470
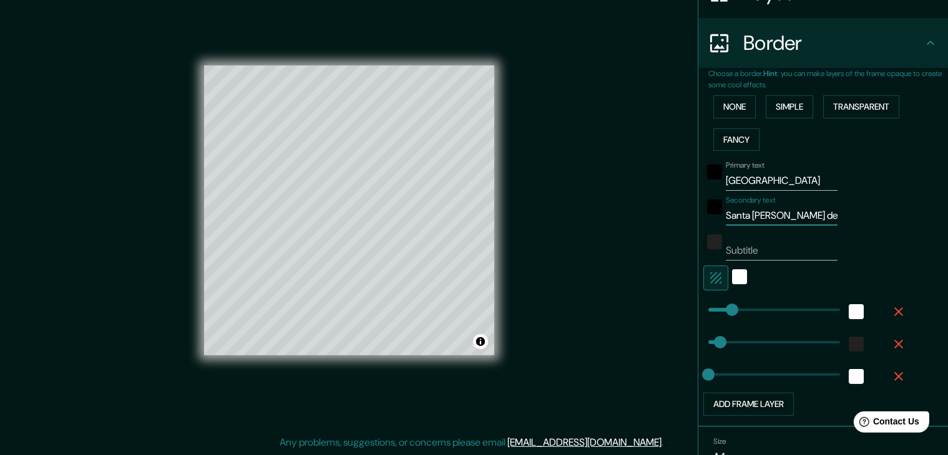
click at [792, 215] on input "Santa [PERSON_NAME] de los ios" at bounding box center [782, 216] width 112 height 20
click at [794, 218] on input "Santa [PERSON_NAME] de los ios" at bounding box center [782, 216] width 112 height 20
click at [823, 218] on div "Secondary text [GEOGRAPHIC_DATA][PERSON_NAME][PERSON_NAME]" at bounding box center [805, 211] width 205 height 30
click at [821, 217] on div "Secondary text [GEOGRAPHIC_DATA][PERSON_NAME][PERSON_NAME]" at bounding box center [805, 211] width 205 height 30
click at [820, 216] on input "Santa [PERSON_NAME] de los [PERSON_NAME]" at bounding box center [782, 216] width 112 height 20
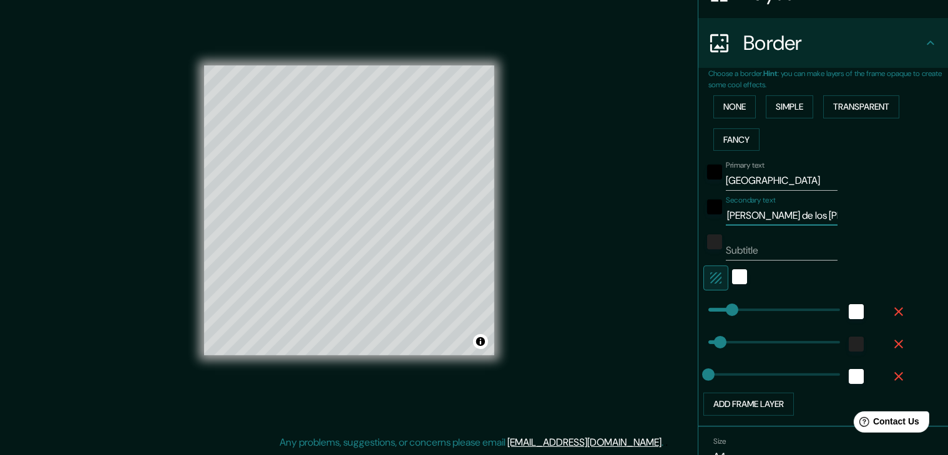
scroll to position [0, 42]
type input "Santa [PERSON_NAME] de los [PERSON_NAME]"
click at [629, 230] on div "Mappin Location [GEOGRAPHIC_DATA], [GEOGRAPHIC_DATA], [GEOGRAPHIC_DATA] [GEOGRA…" at bounding box center [474, 221] width 948 height 470
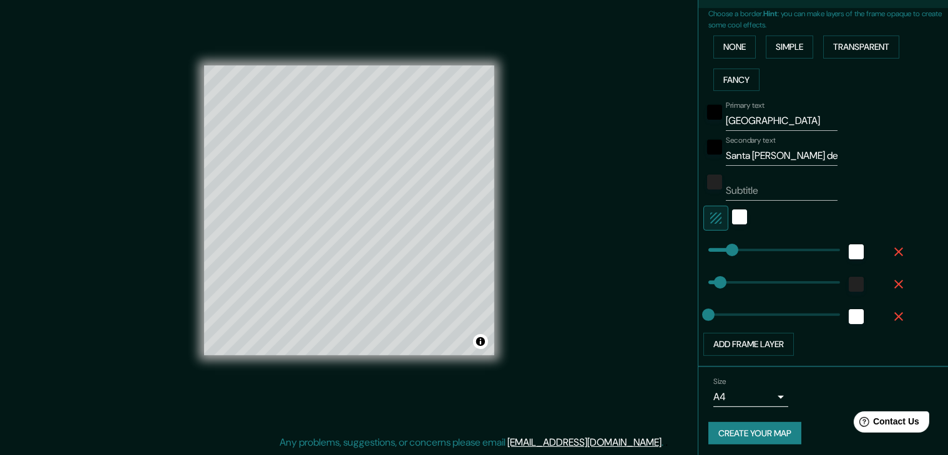
scroll to position [285, 0]
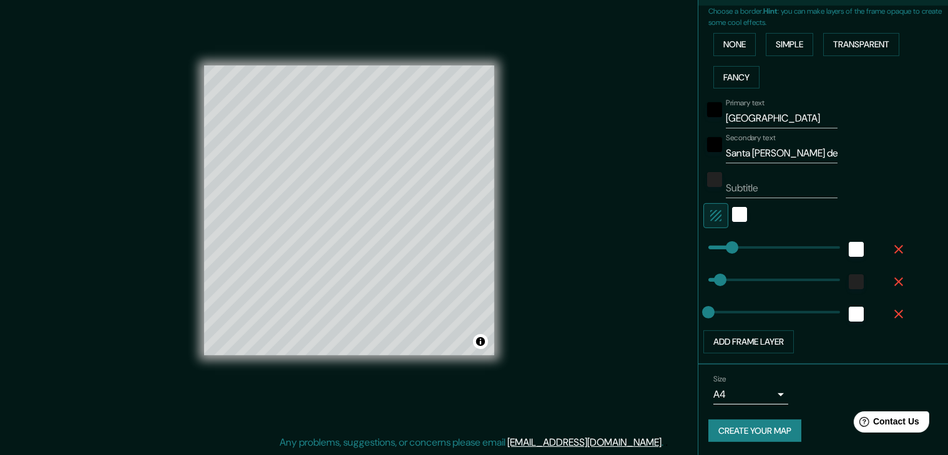
click at [736, 428] on button "Create your map" at bounding box center [754, 431] width 93 height 23
click at [746, 432] on button "Create your map" at bounding box center [754, 431] width 93 height 23
click at [771, 425] on button "Create your map" at bounding box center [754, 431] width 93 height 23
type input "41"
type input "105"
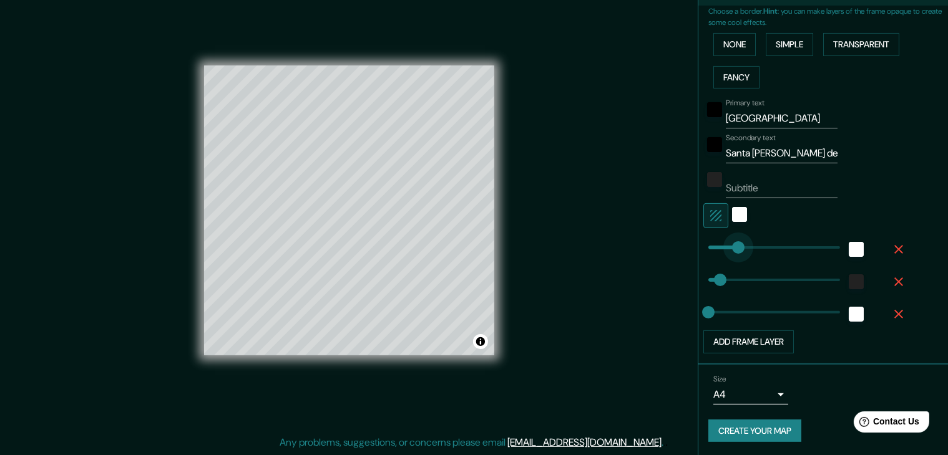
drag, startPoint x: 709, startPoint y: 245, endPoint x: 727, endPoint y: 245, distance: 18.1
type input "65"
drag, startPoint x: 727, startPoint y: 245, endPoint x: 716, endPoint y: 246, distance: 11.2
type input "0"
drag, startPoint x: 707, startPoint y: 278, endPoint x: 679, endPoint y: 275, distance: 27.6
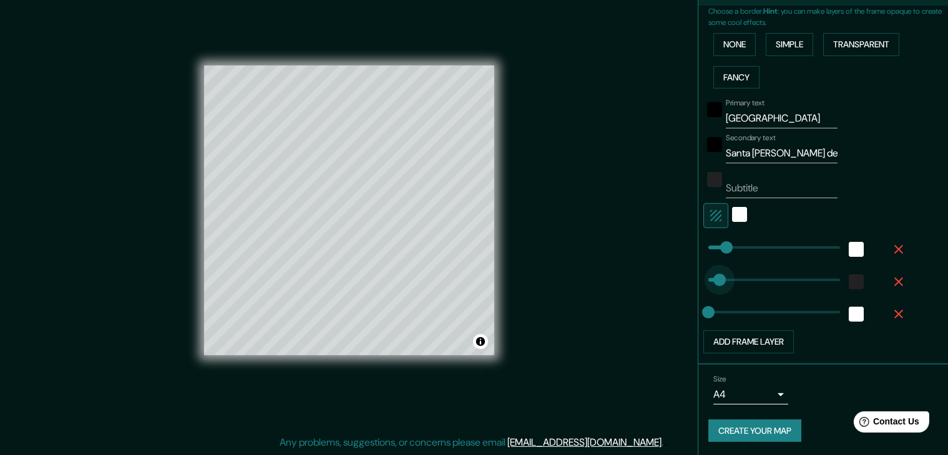
type input "45"
drag, startPoint x: 696, startPoint y: 278, endPoint x: 711, endPoint y: 281, distance: 14.7
type input "74"
drag, startPoint x: 704, startPoint y: 309, endPoint x: 719, endPoint y: 313, distance: 15.4
type input "0"
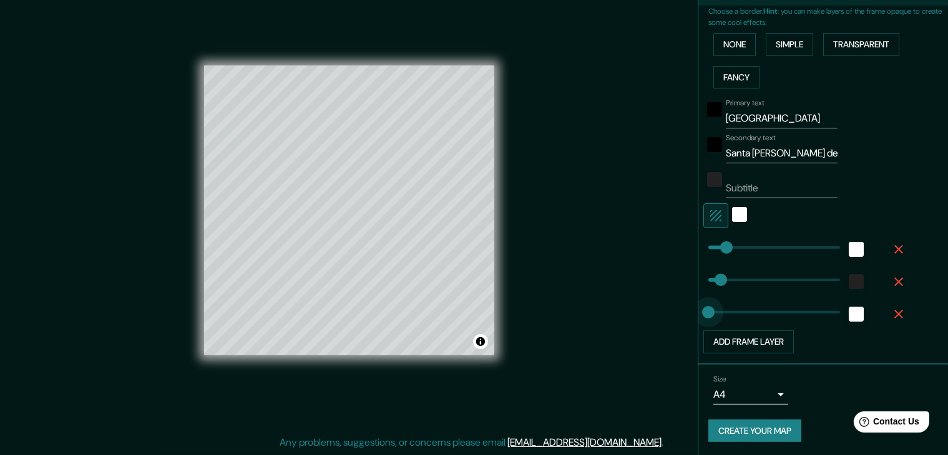
drag, startPoint x: 719, startPoint y: 313, endPoint x: 691, endPoint y: 313, distance: 27.5
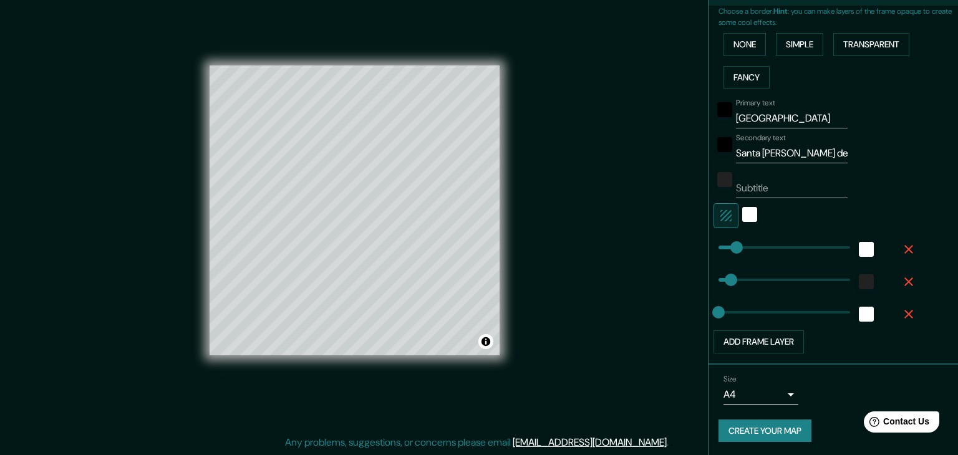
click at [756, 397] on body "Mappin Location [GEOGRAPHIC_DATA], [GEOGRAPHIC_DATA], [GEOGRAPHIC_DATA] [GEOGRA…" at bounding box center [479, 213] width 958 height 455
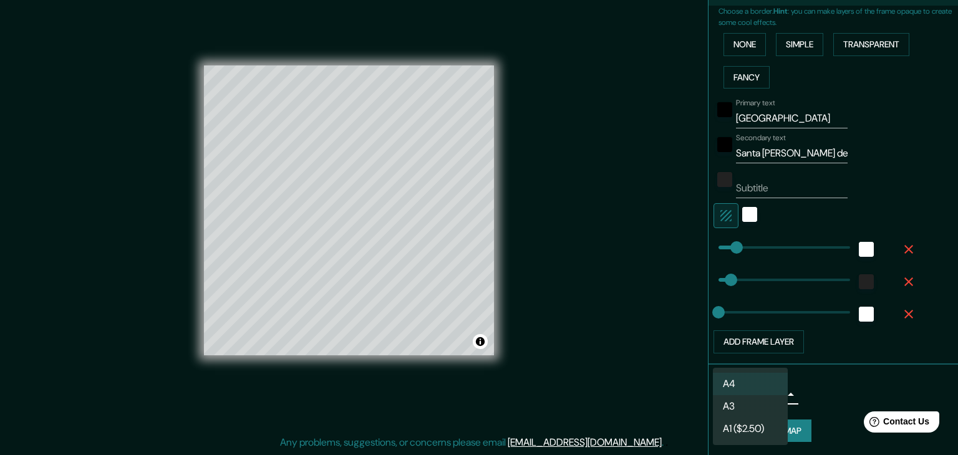
click at [767, 380] on li "A4" at bounding box center [750, 384] width 75 height 22
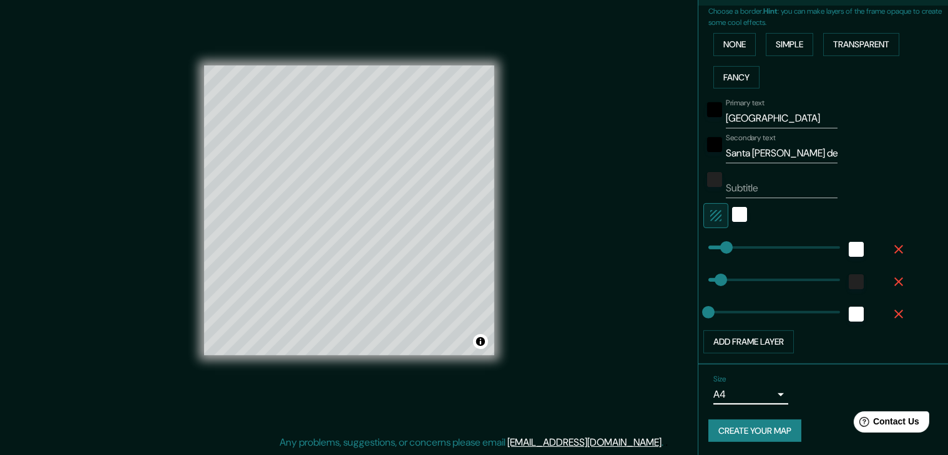
click at [774, 421] on button "Create your map" at bounding box center [754, 431] width 93 height 23
click at [726, 422] on button "Create your map" at bounding box center [754, 431] width 93 height 23
